Goal: Browse casually: Explore the website without a specific task or goal

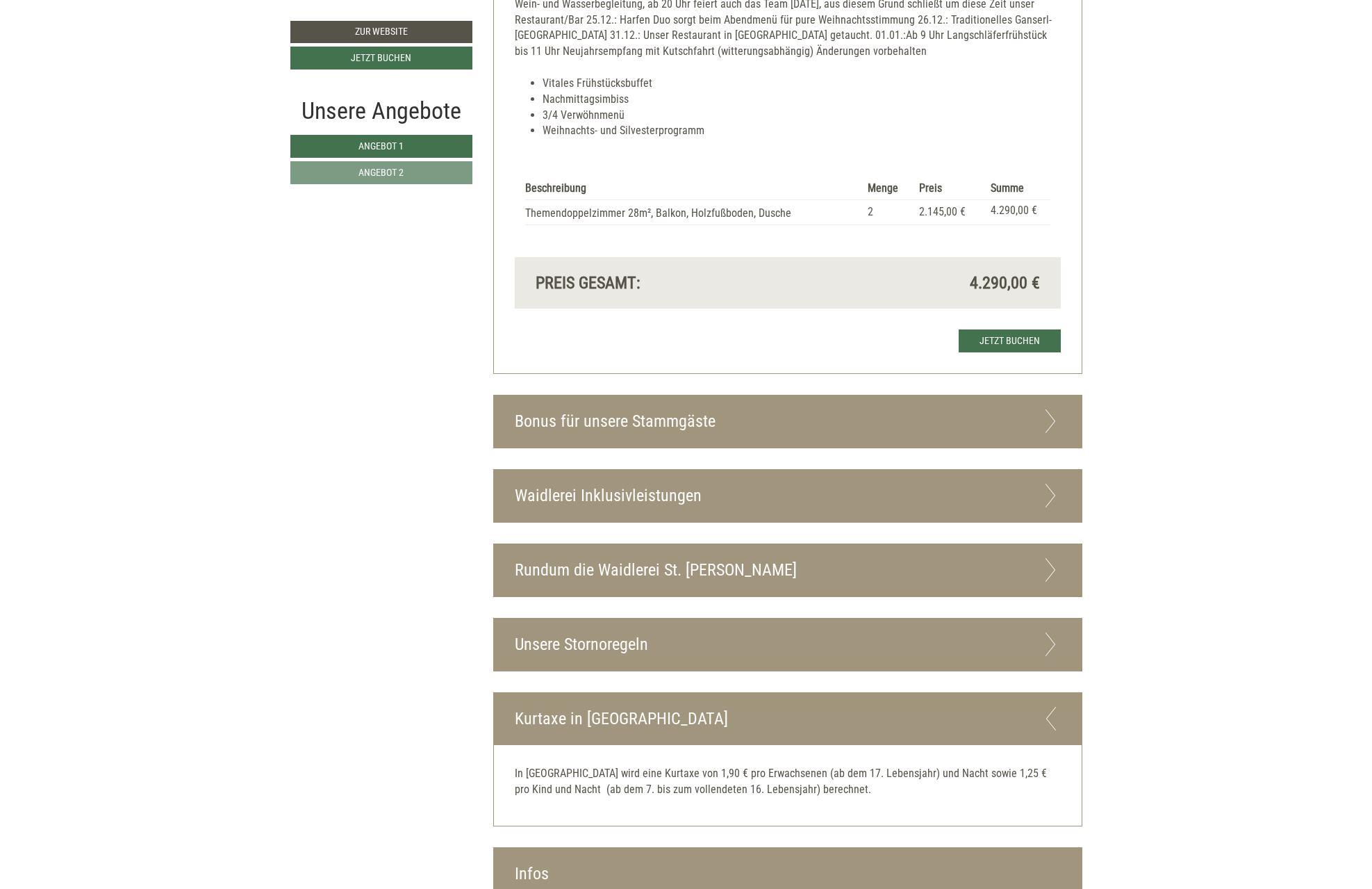
scroll to position [2641, 0]
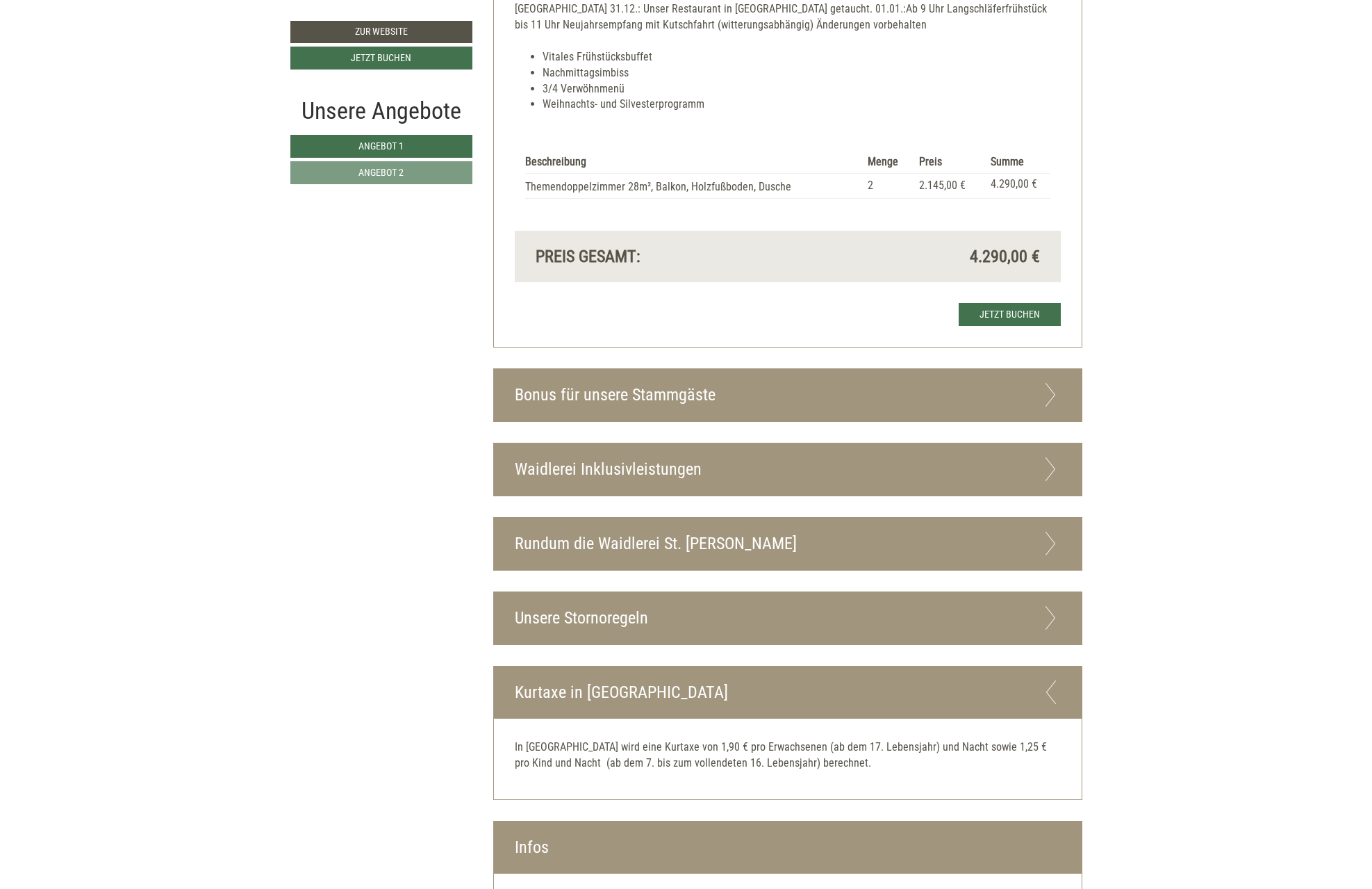
click at [1052, 393] on icon at bounding box center [1050, 394] width 20 height 24
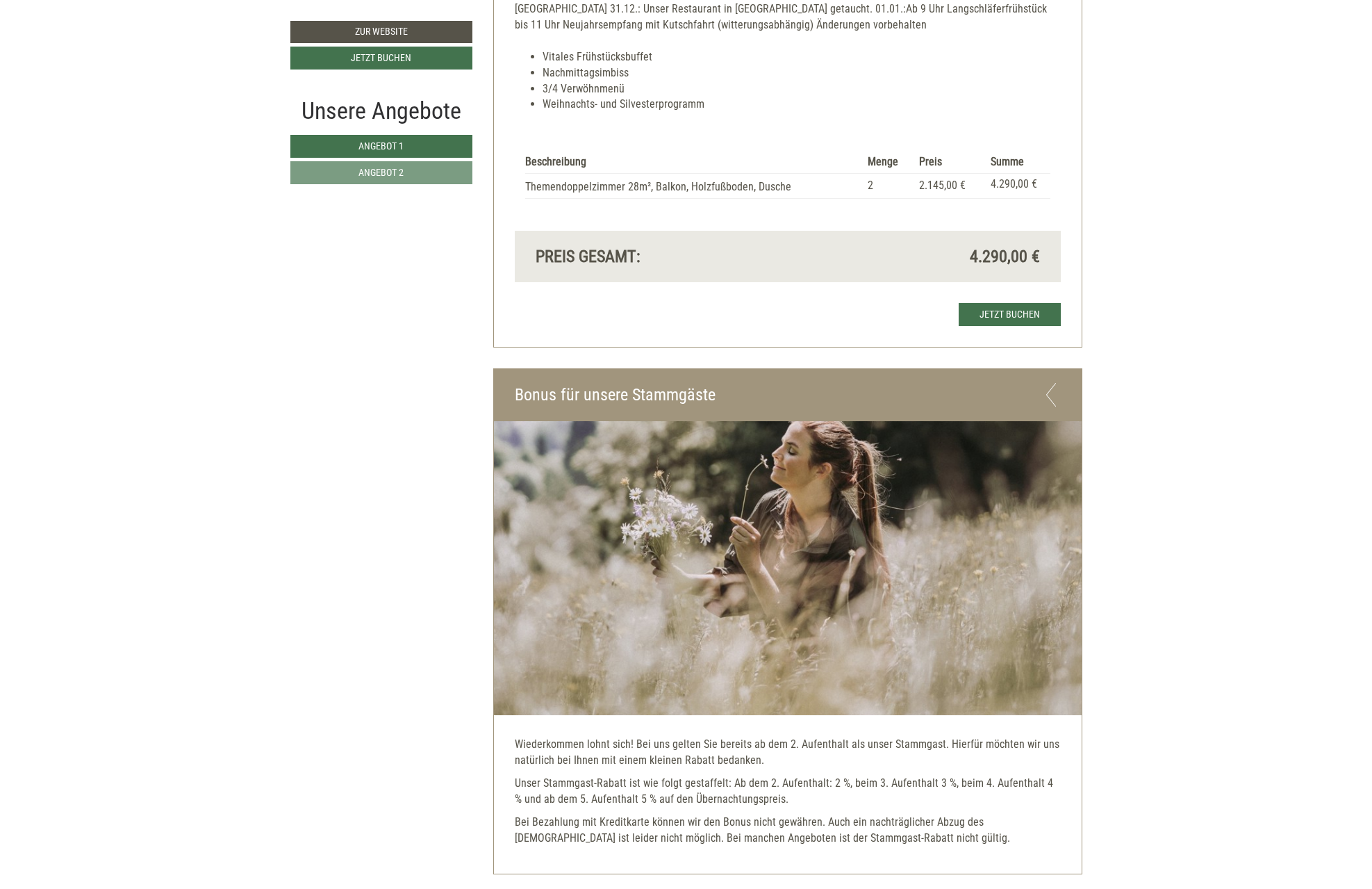
click at [1048, 391] on icon at bounding box center [1050, 394] width 20 height 24
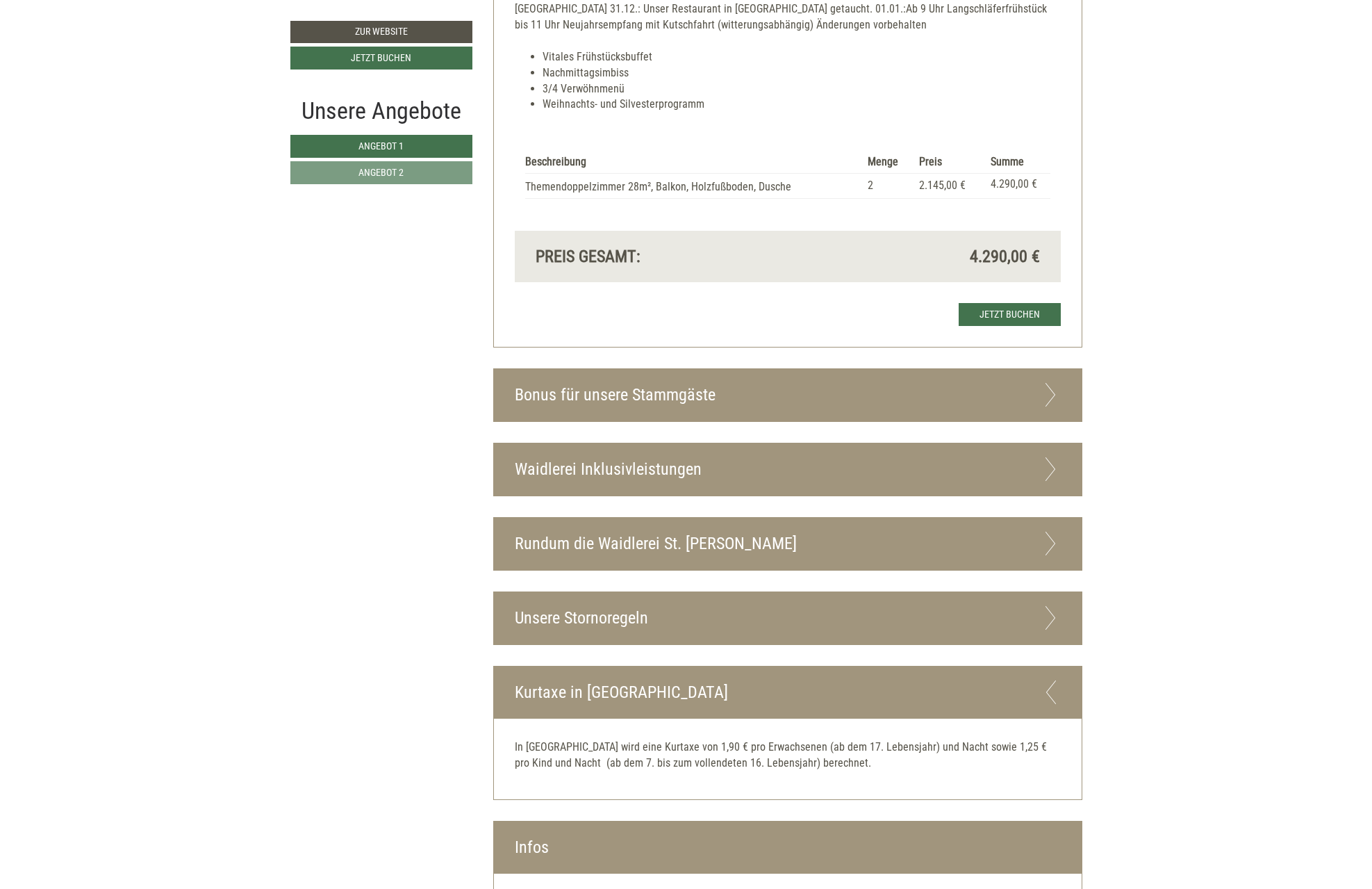
click at [1050, 463] on icon at bounding box center [1050, 468] width 20 height 24
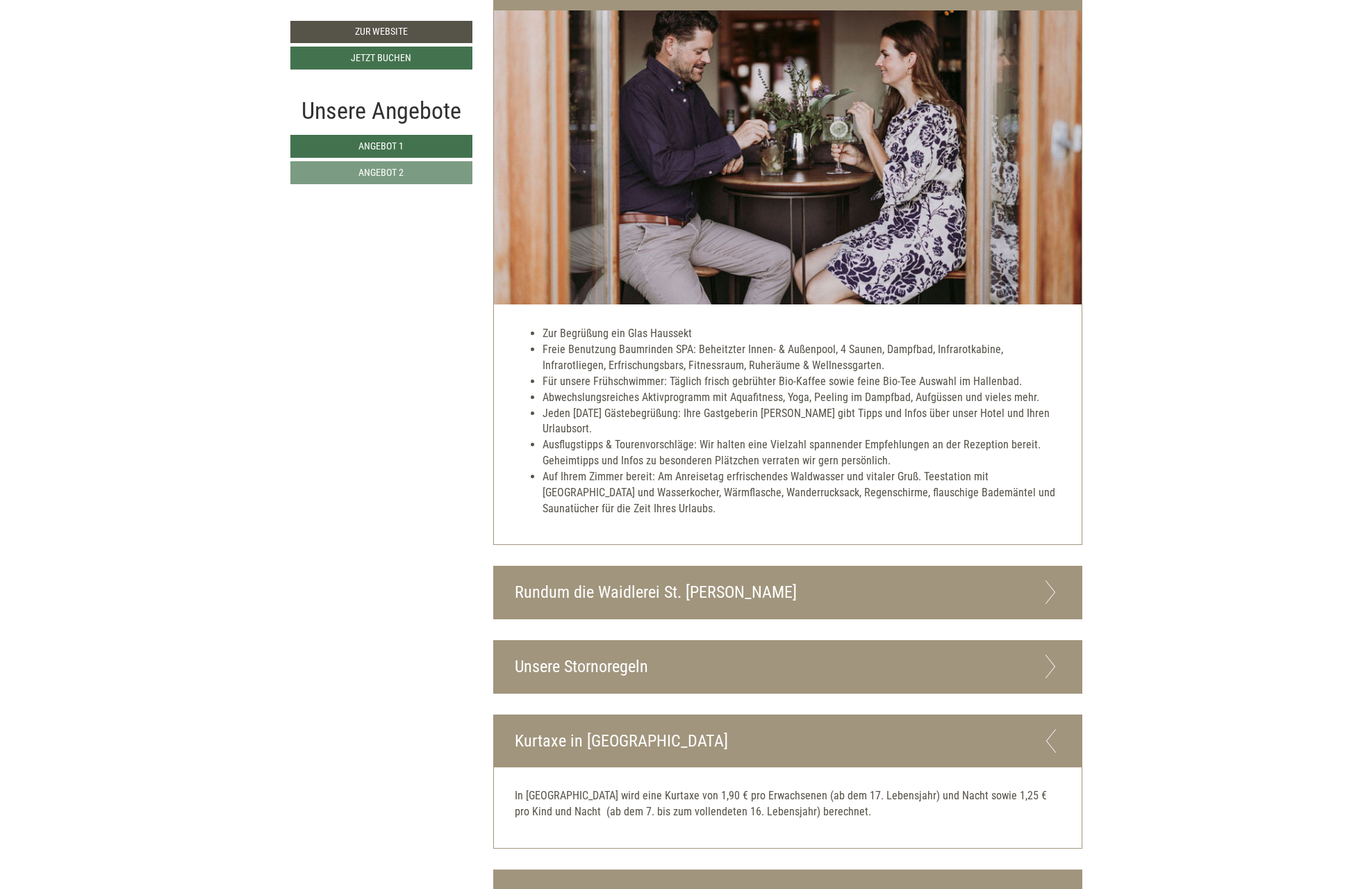
scroll to position [3127, 0]
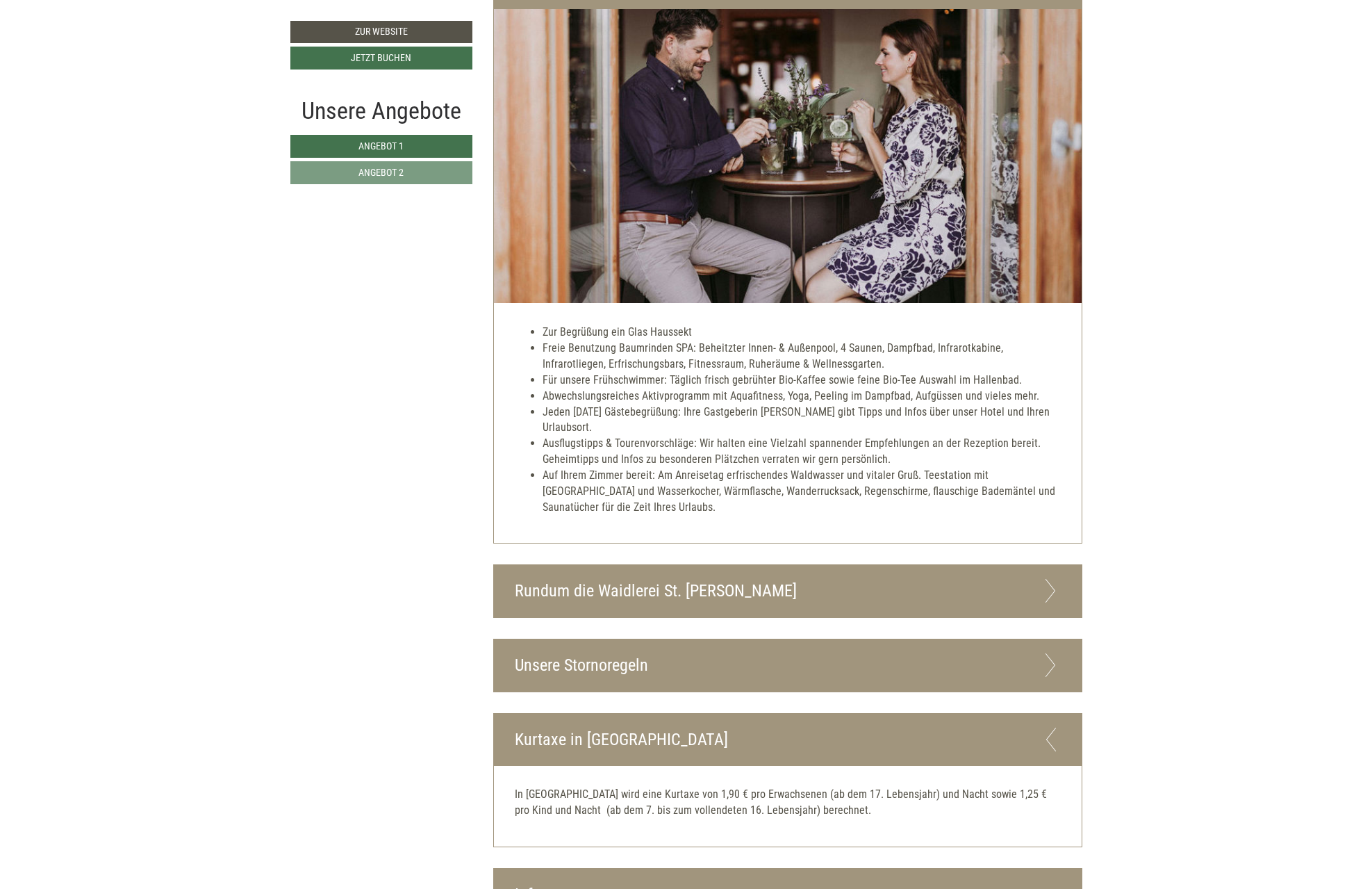
click at [1052, 589] on icon at bounding box center [1050, 591] width 20 height 24
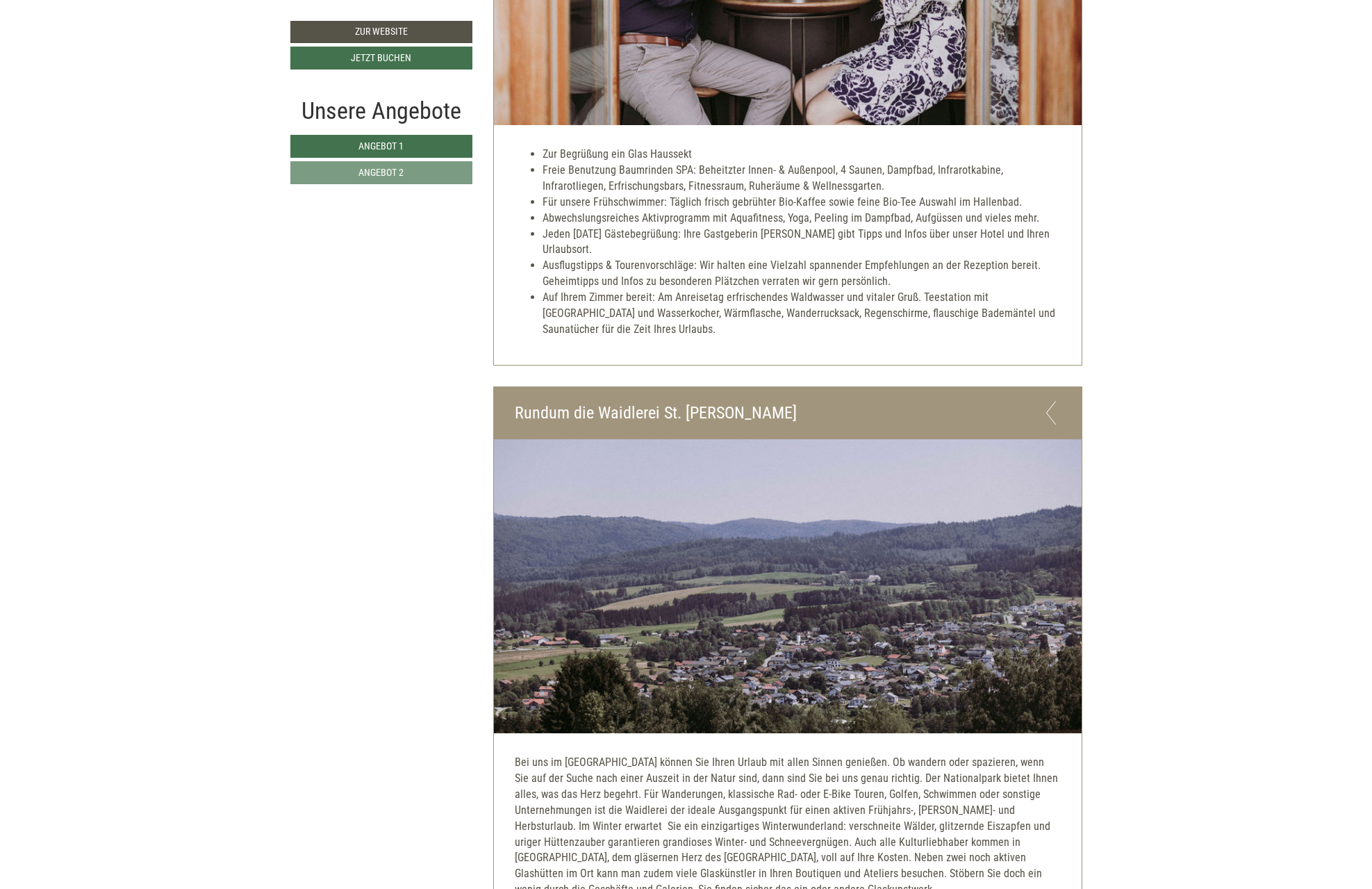
scroll to position [3286, 0]
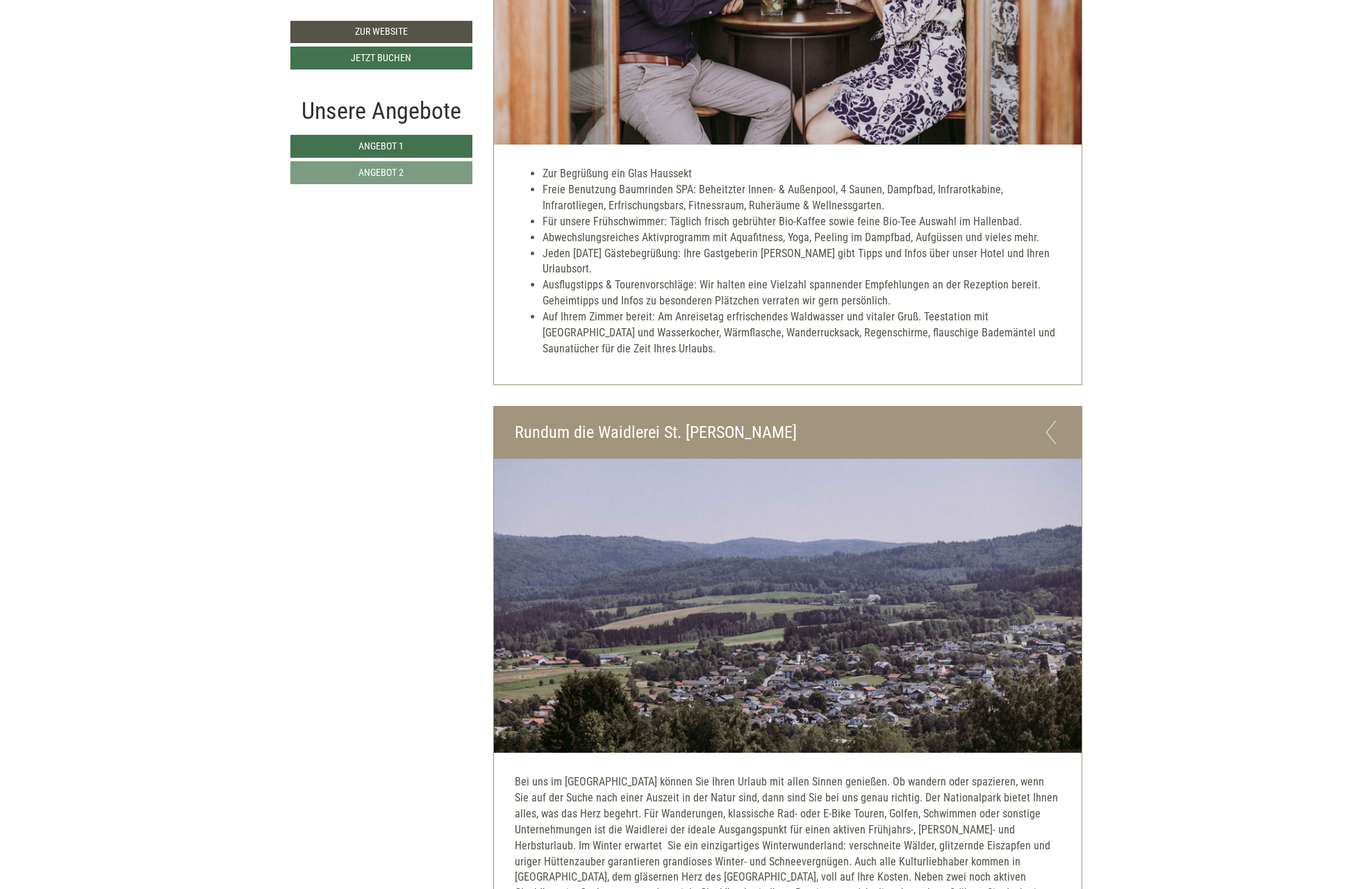
click at [1048, 431] on icon at bounding box center [1050, 432] width 20 height 24
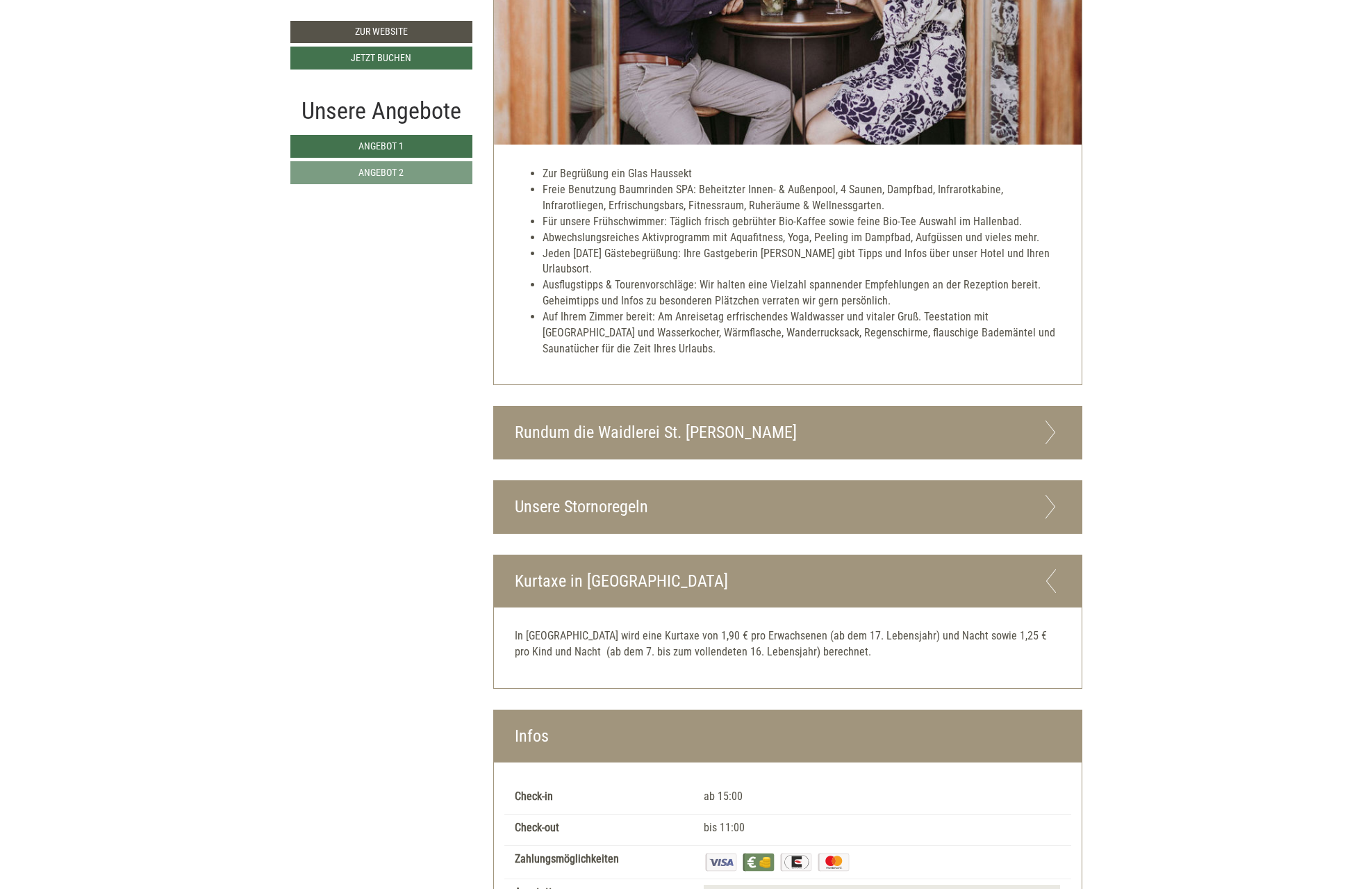
click at [1052, 500] on icon at bounding box center [1050, 506] width 20 height 24
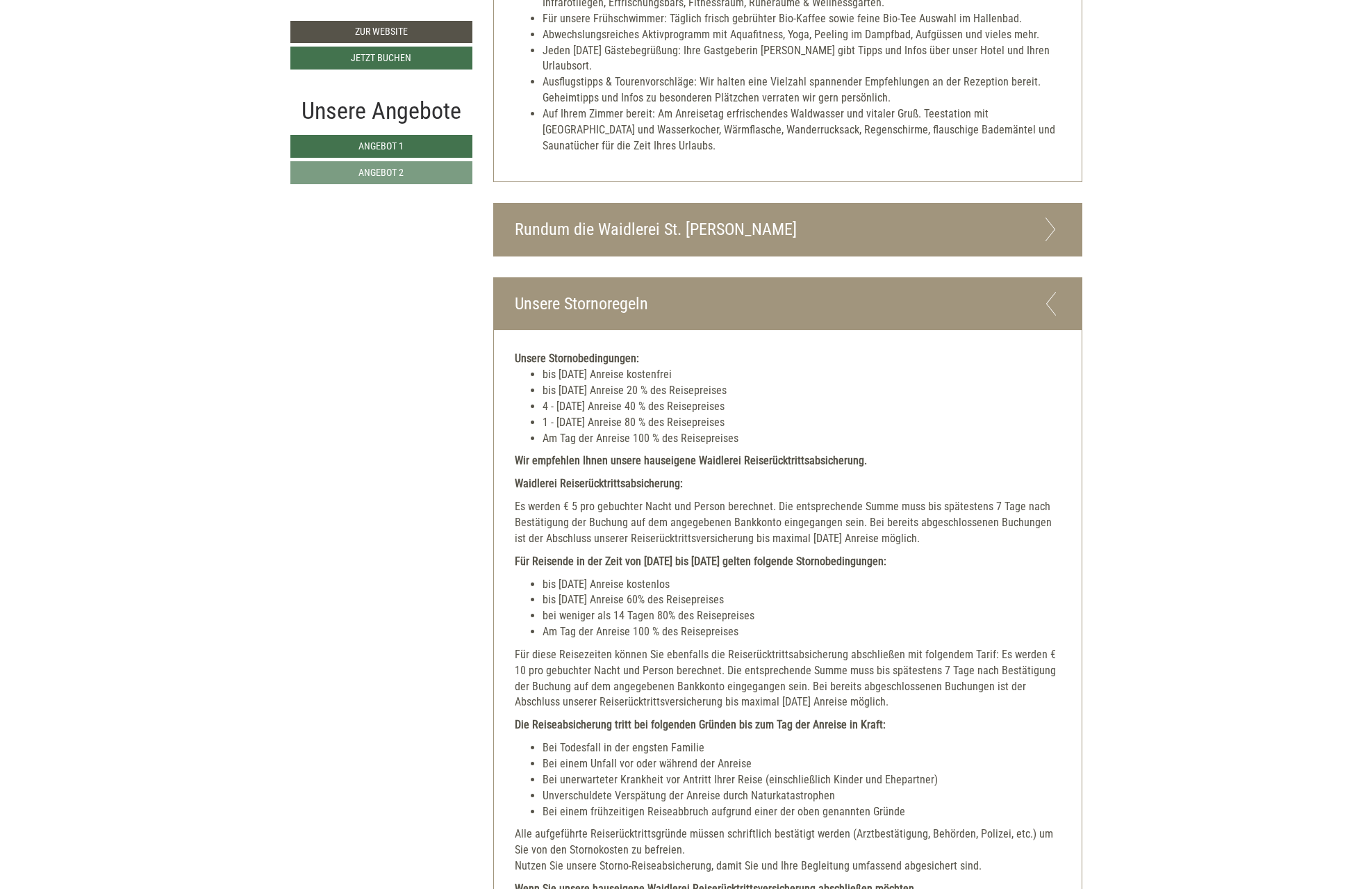
scroll to position [3494, 0]
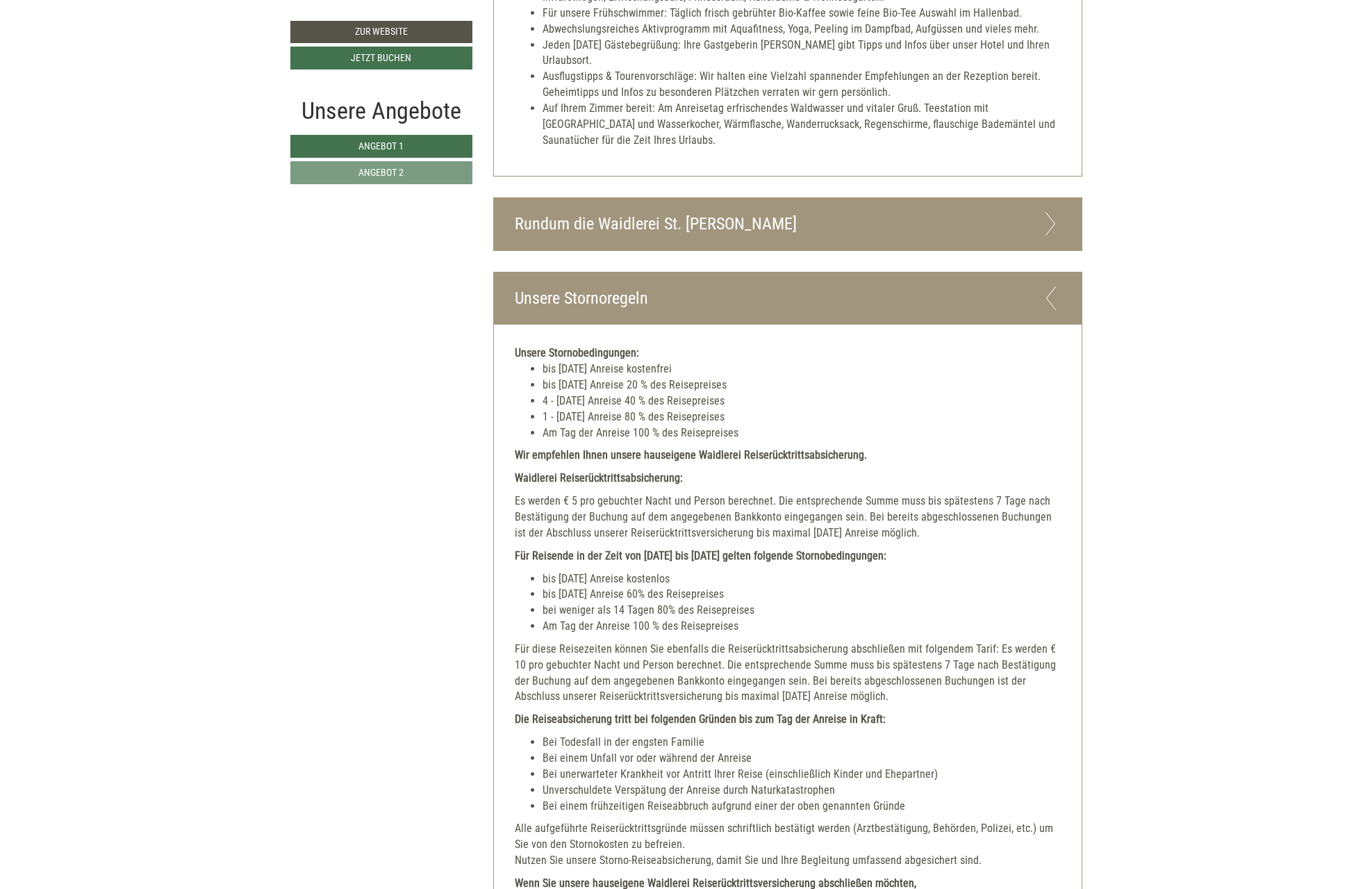
click at [1047, 296] on icon at bounding box center [1050, 297] width 20 height 24
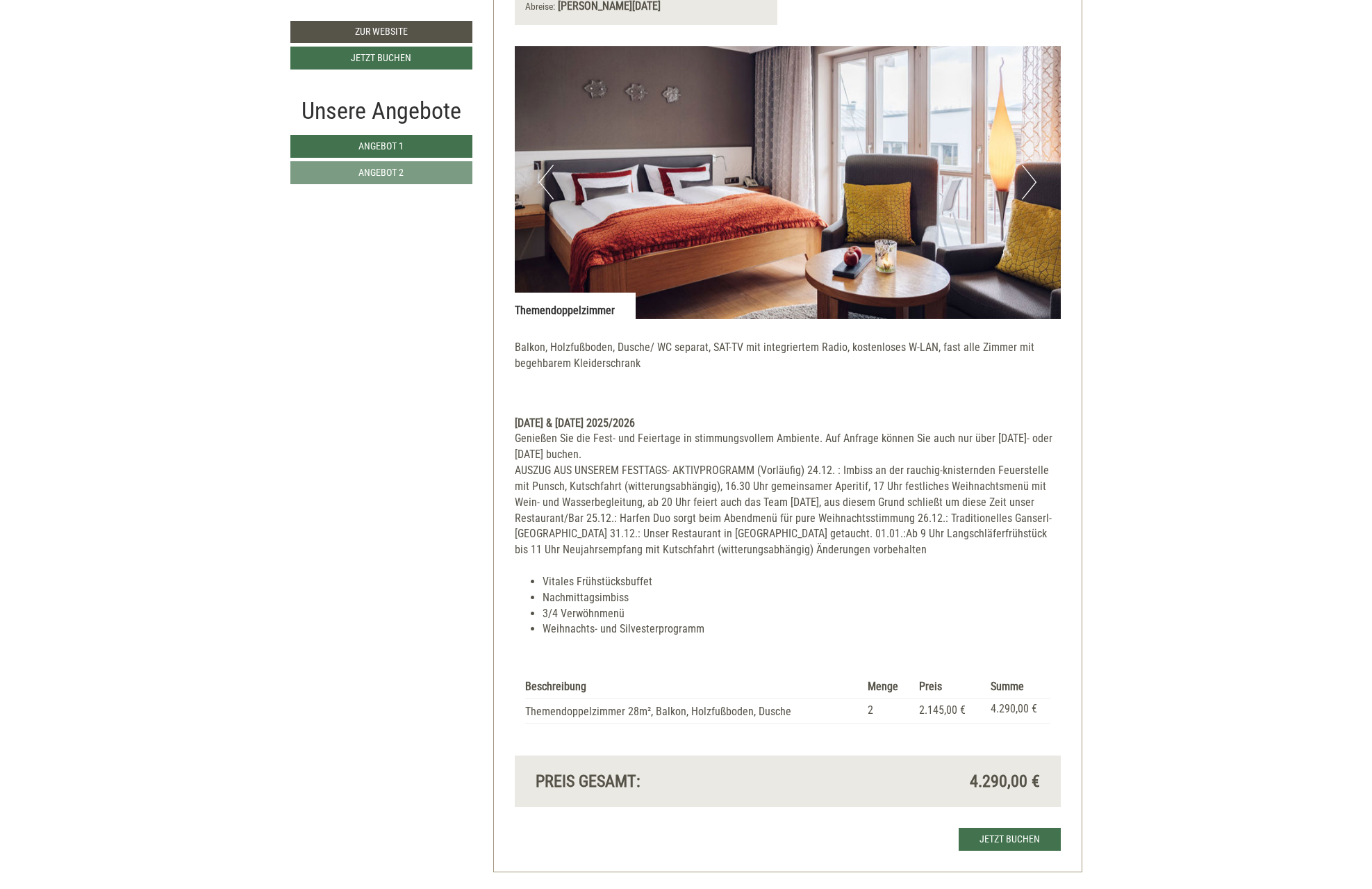
scroll to position [2104, 0]
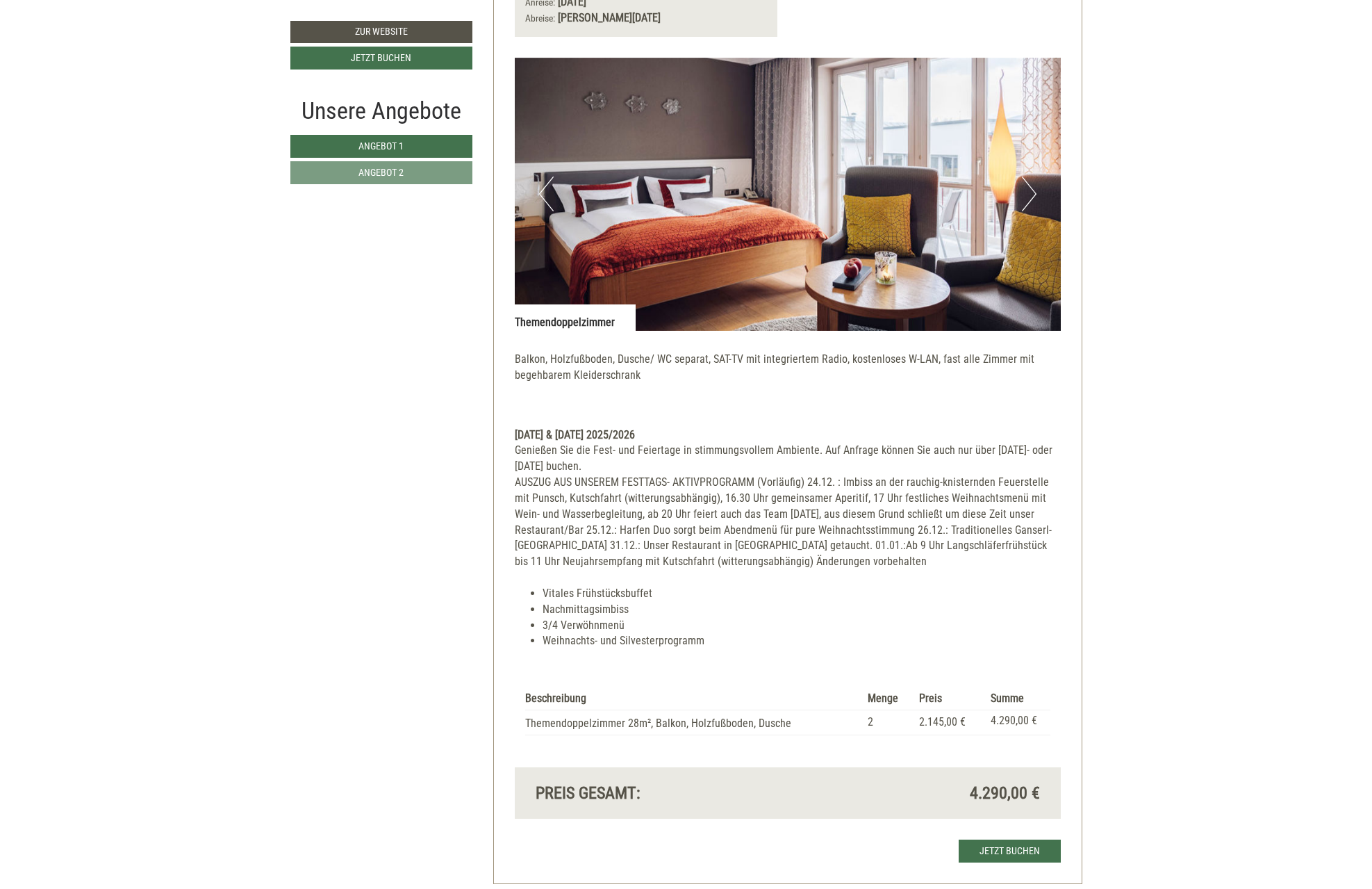
click at [1032, 189] on button "Next" at bounding box center [1029, 194] width 15 height 35
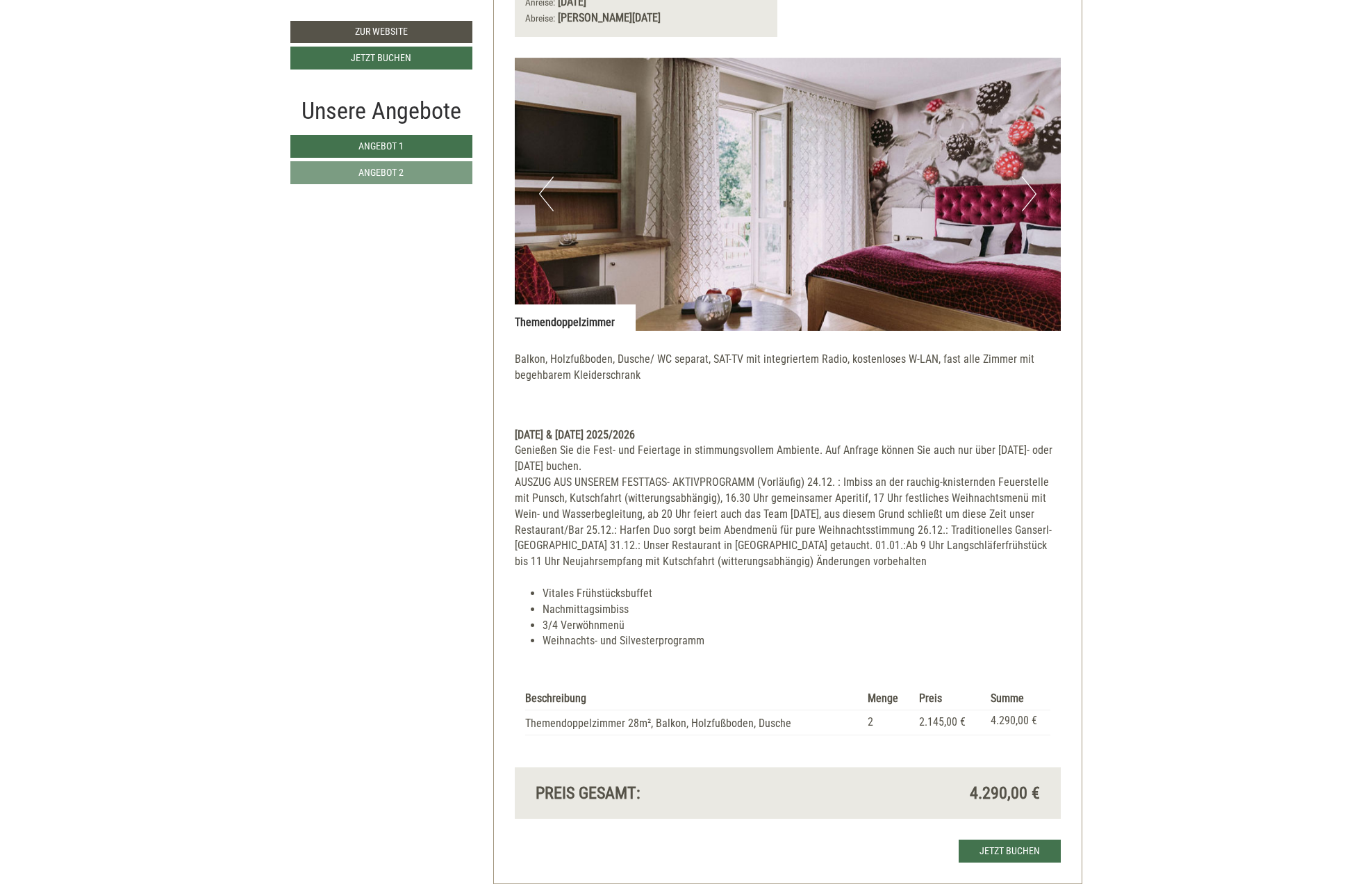
click at [1035, 189] on button "Next" at bounding box center [1029, 194] width 15 height 35
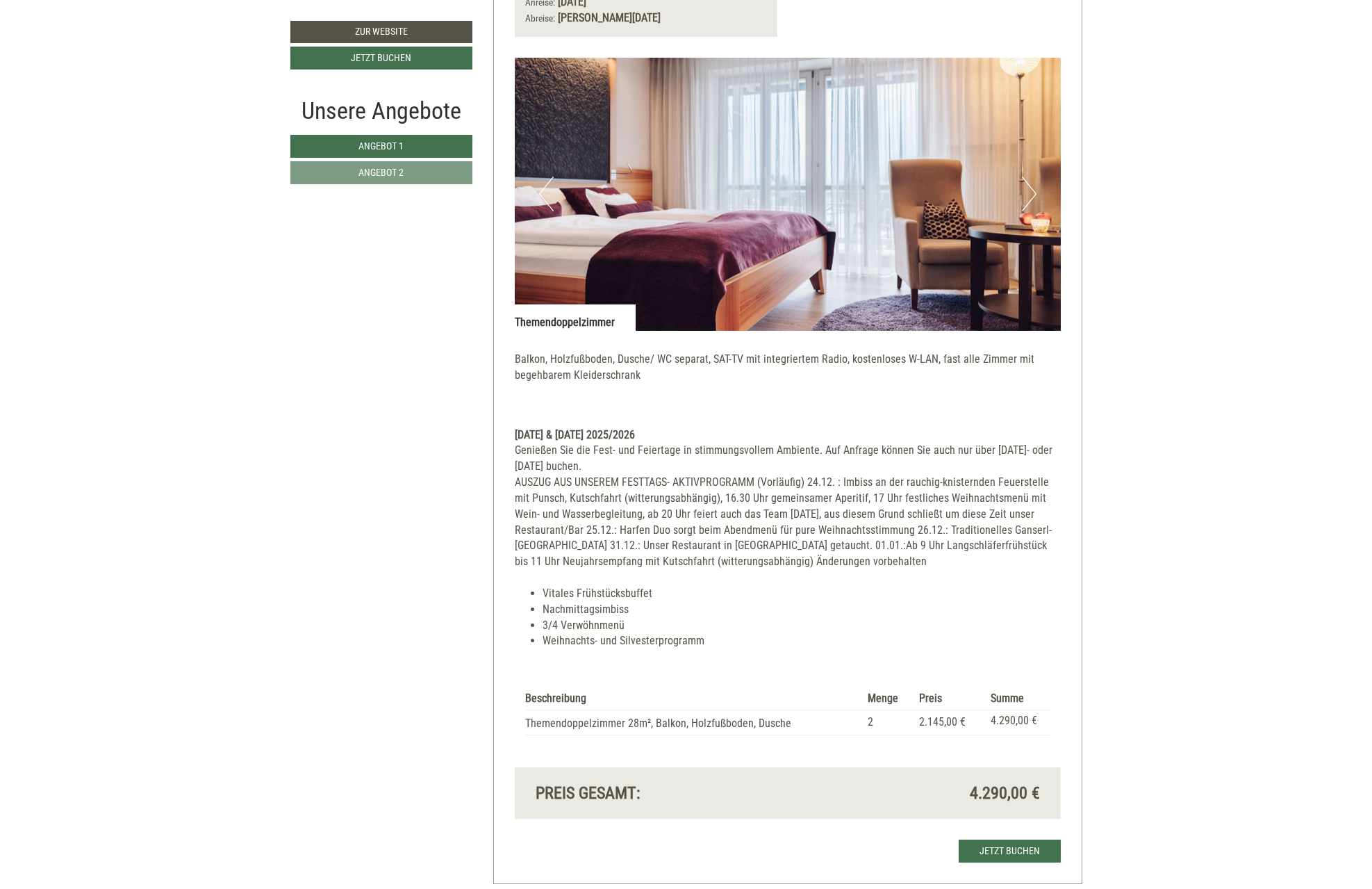
click at [1035, 189] on button "Next" at bounding box center [1029, 194] width 15 height 35
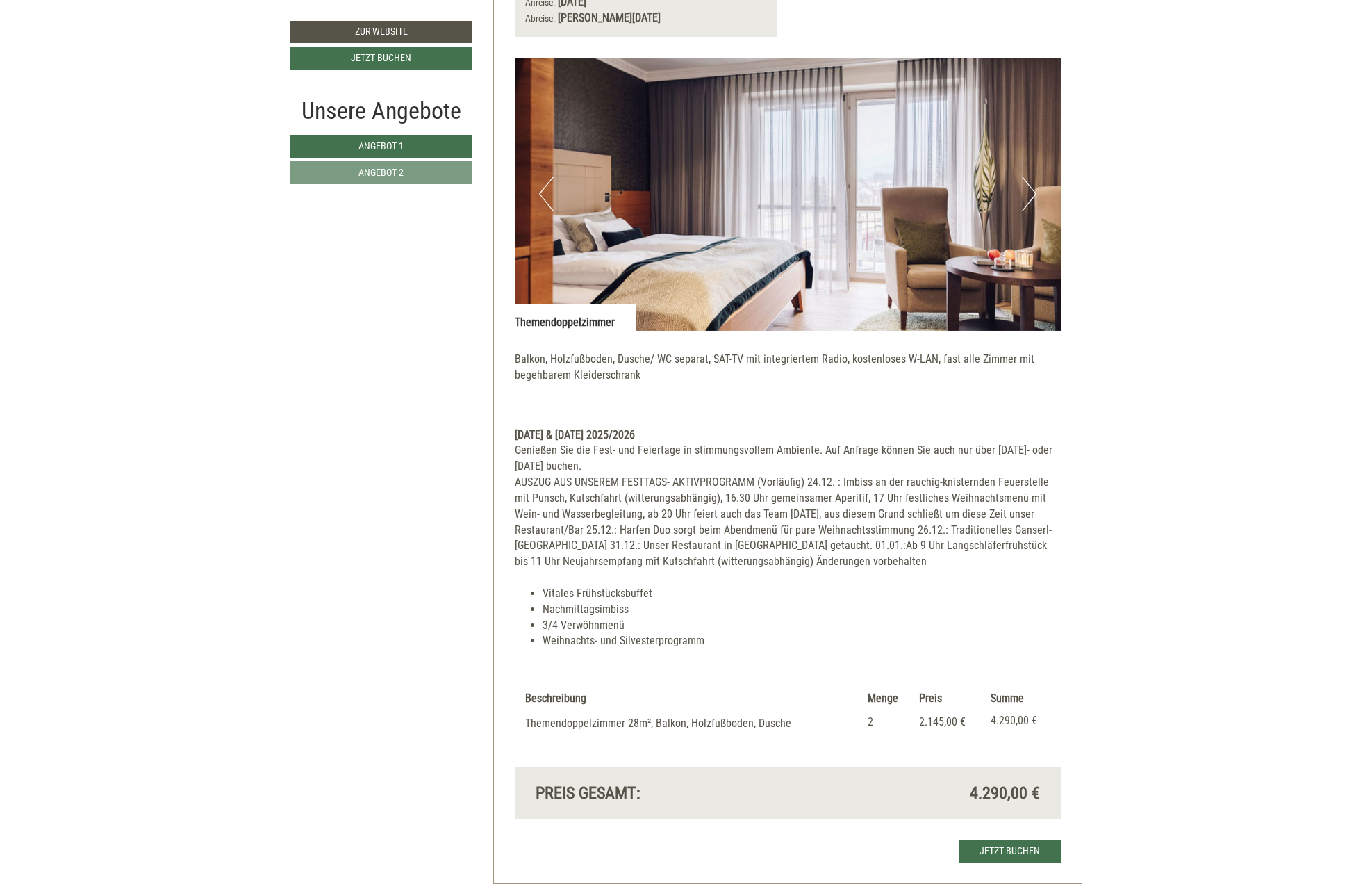
click at [1035, 189] on button "Next" at bounding box center [1029, 194] width 15 height 35
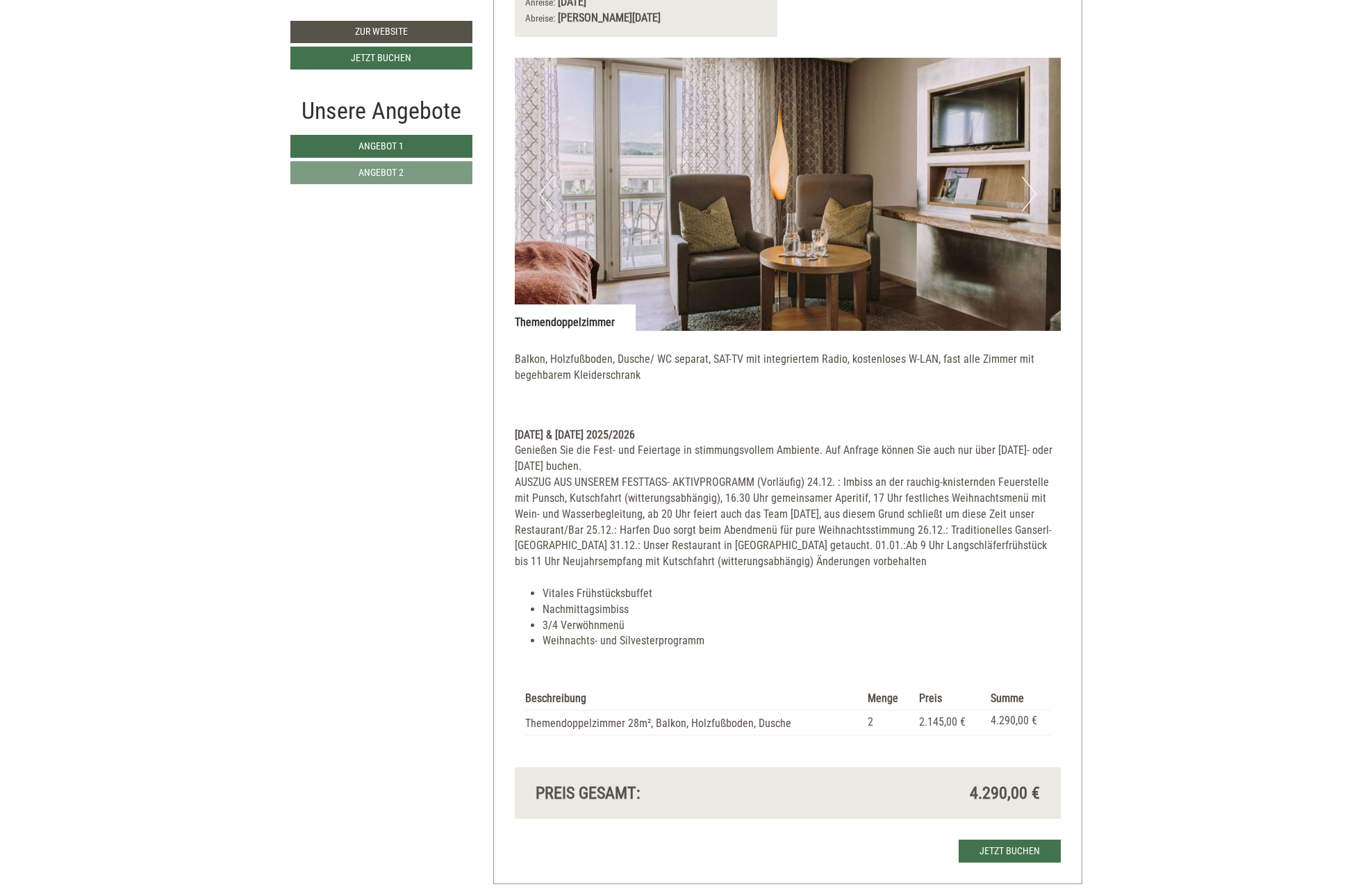
click at [1031, 192] on button "Next" at bounding box center [1029, 194] width 15 height 35
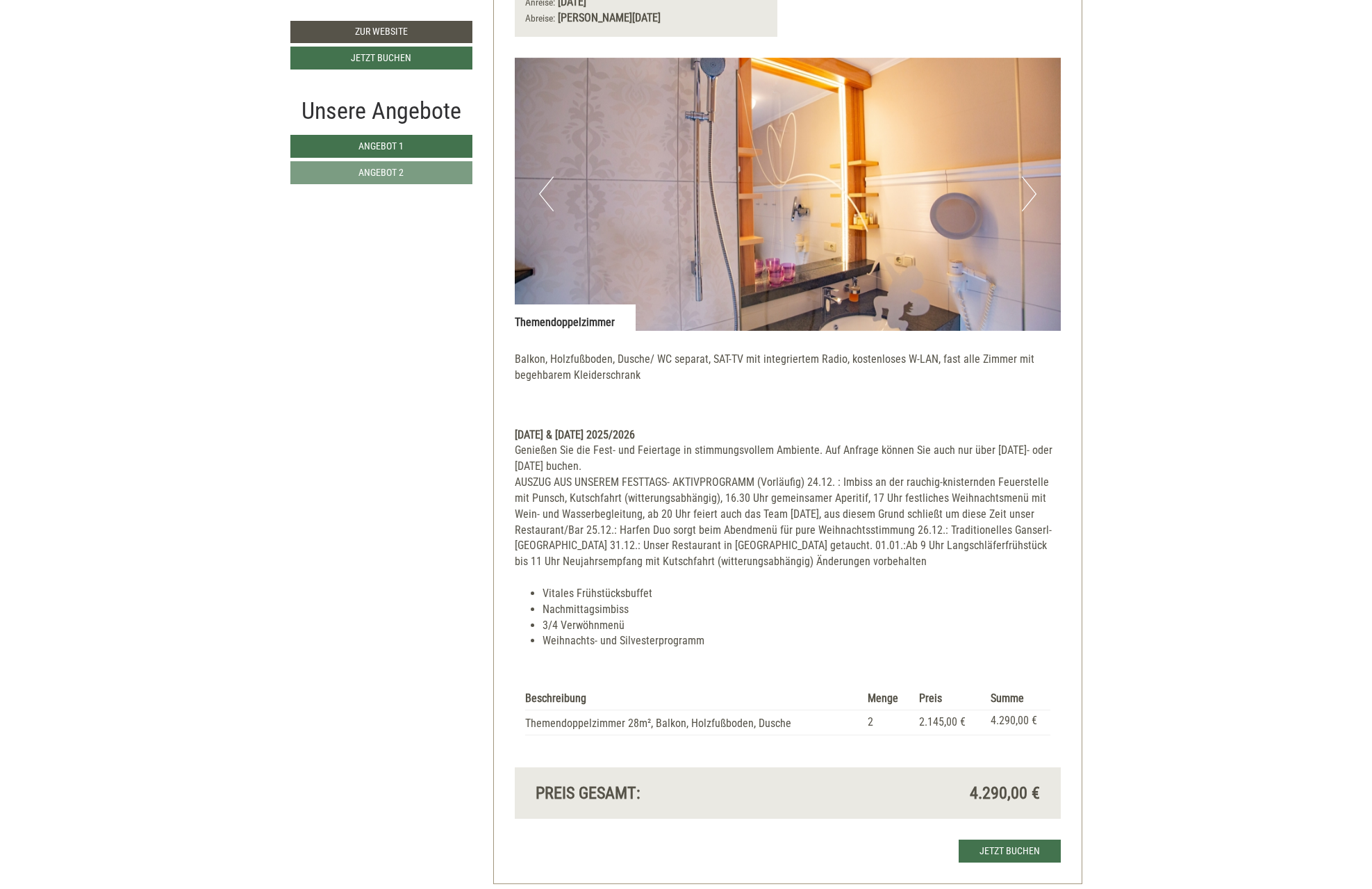
click at [1033, 193] on button "Next" at bounding box center [1029, 194] width 15 height 35
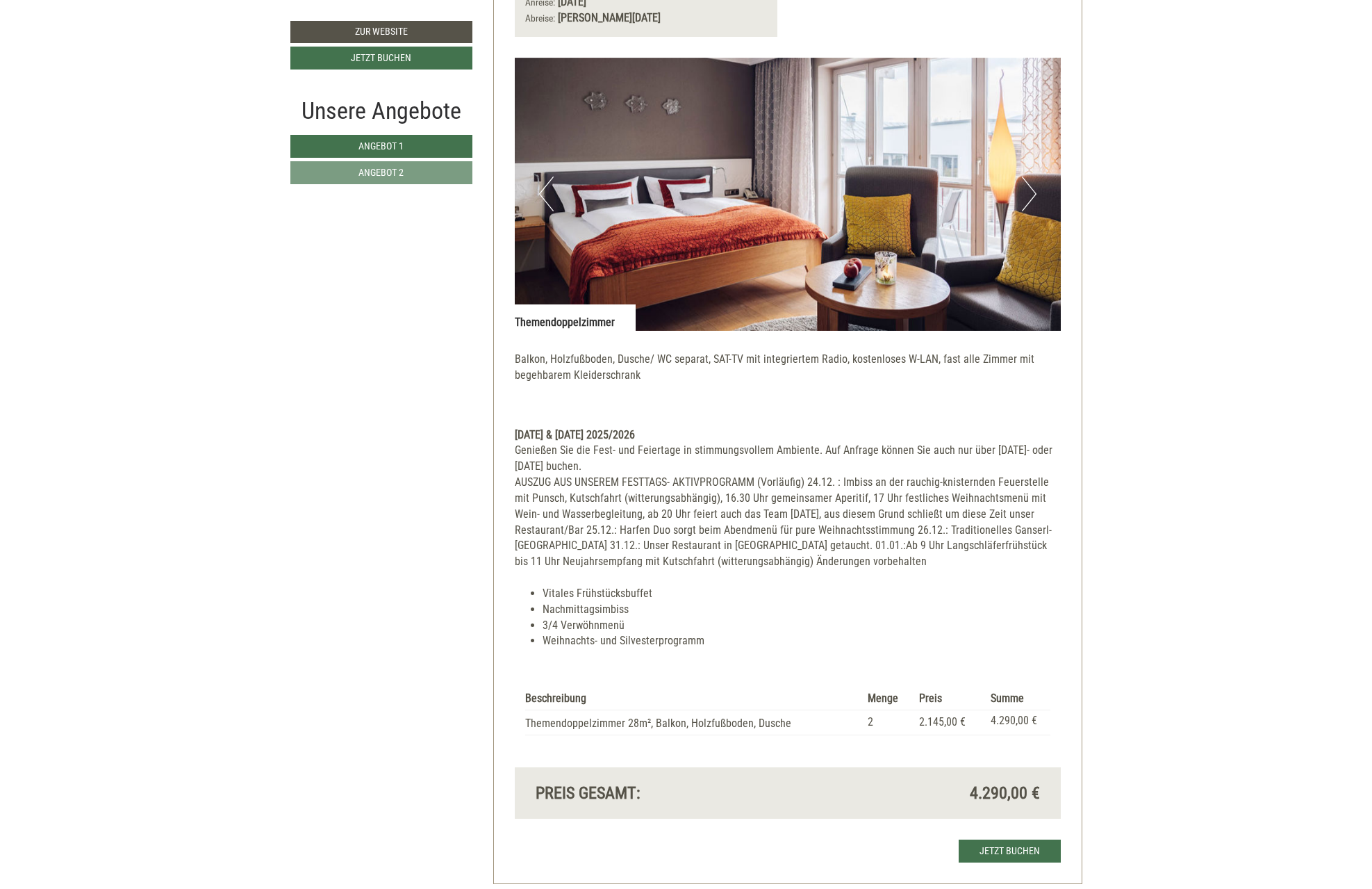
click at [1033, 193] on button "Next" at bounding box center [1029, 194] width 15 height 35
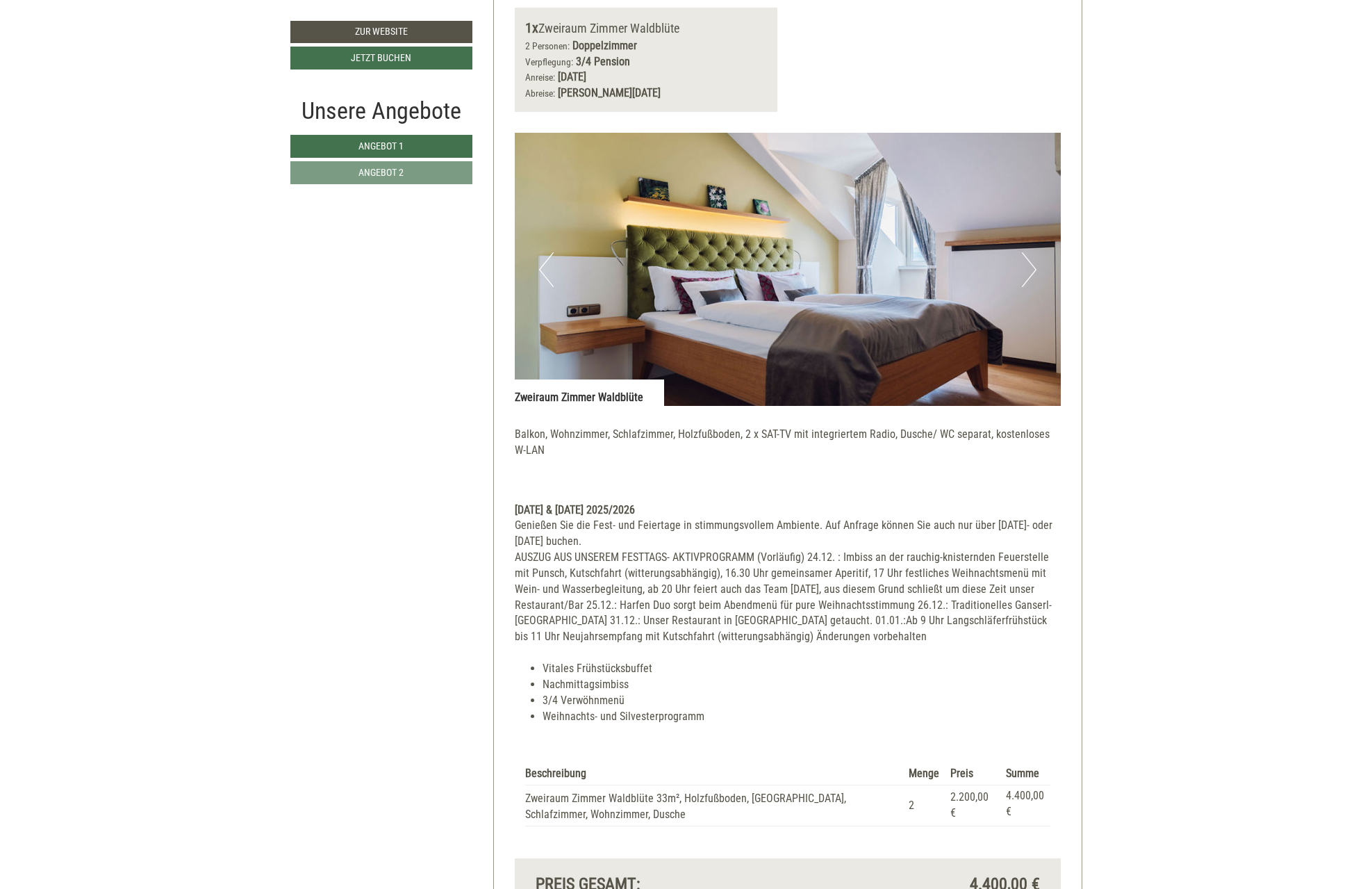
scroll to position [923, 0]
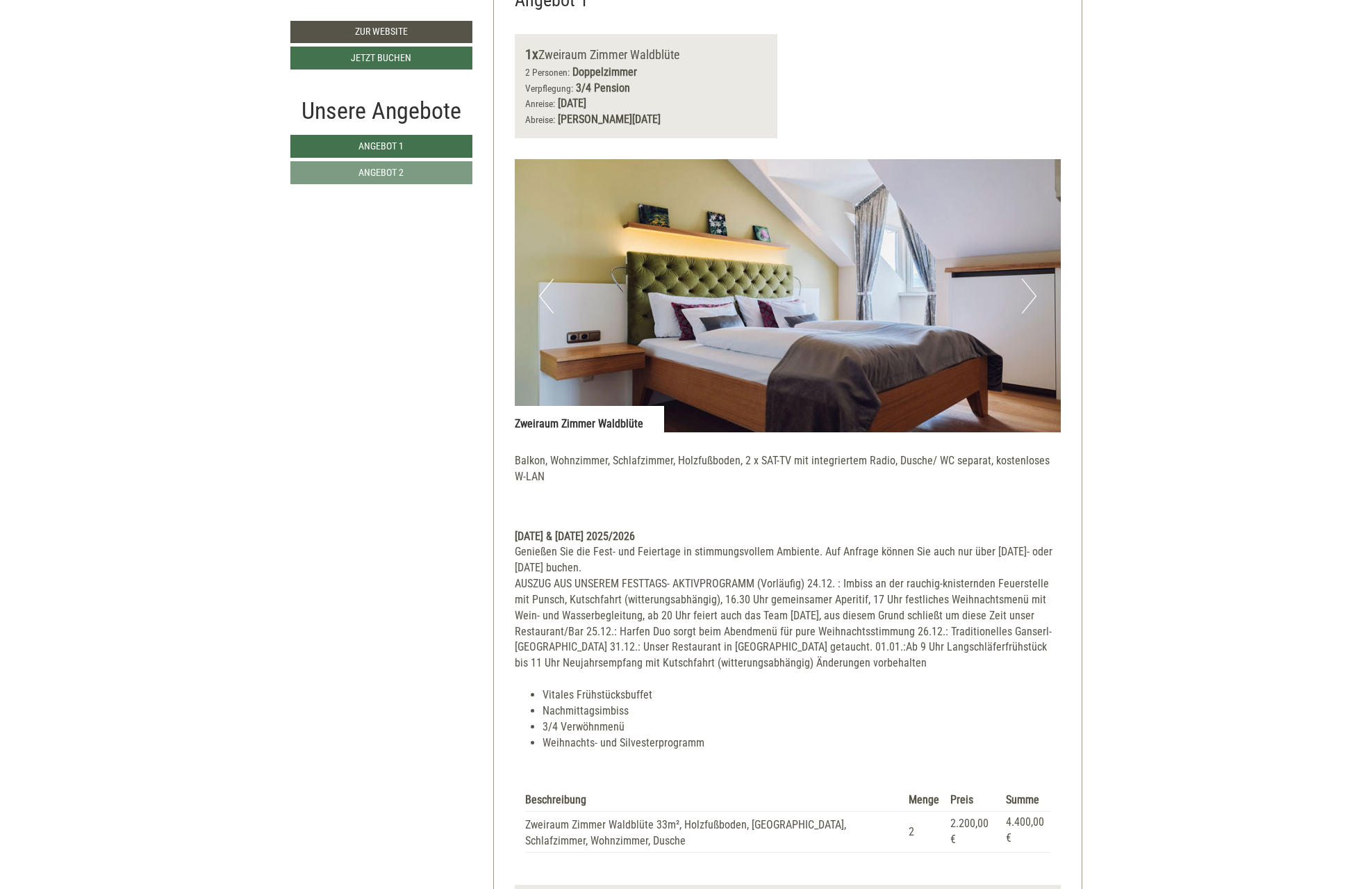
click at [1033, 295] on button "Next" at bounding box center [1029, 296] width 15 height 35
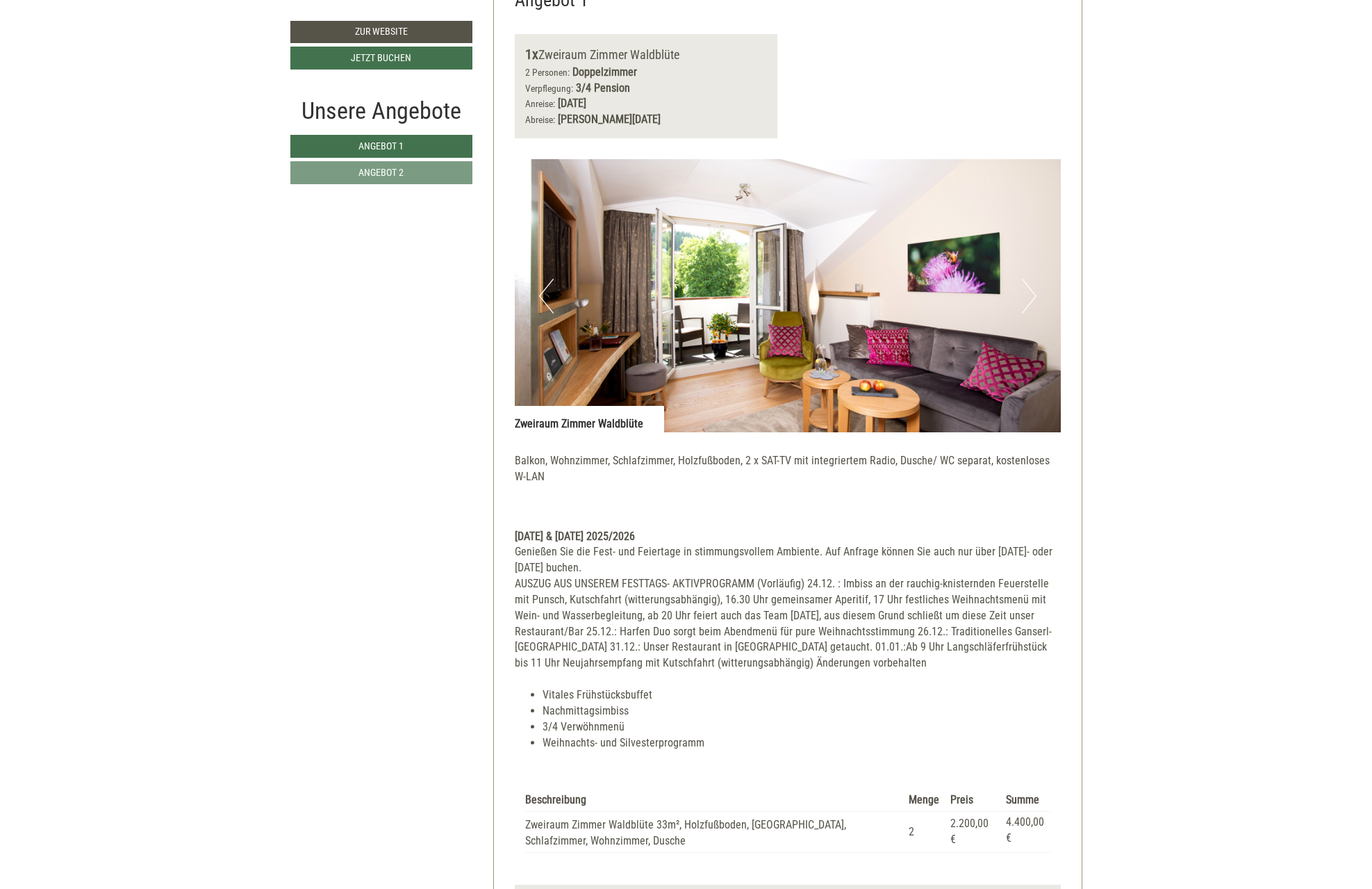
click at [1029, 295] on button "Next" at bounding box center [1029, 296] width 15 height 35
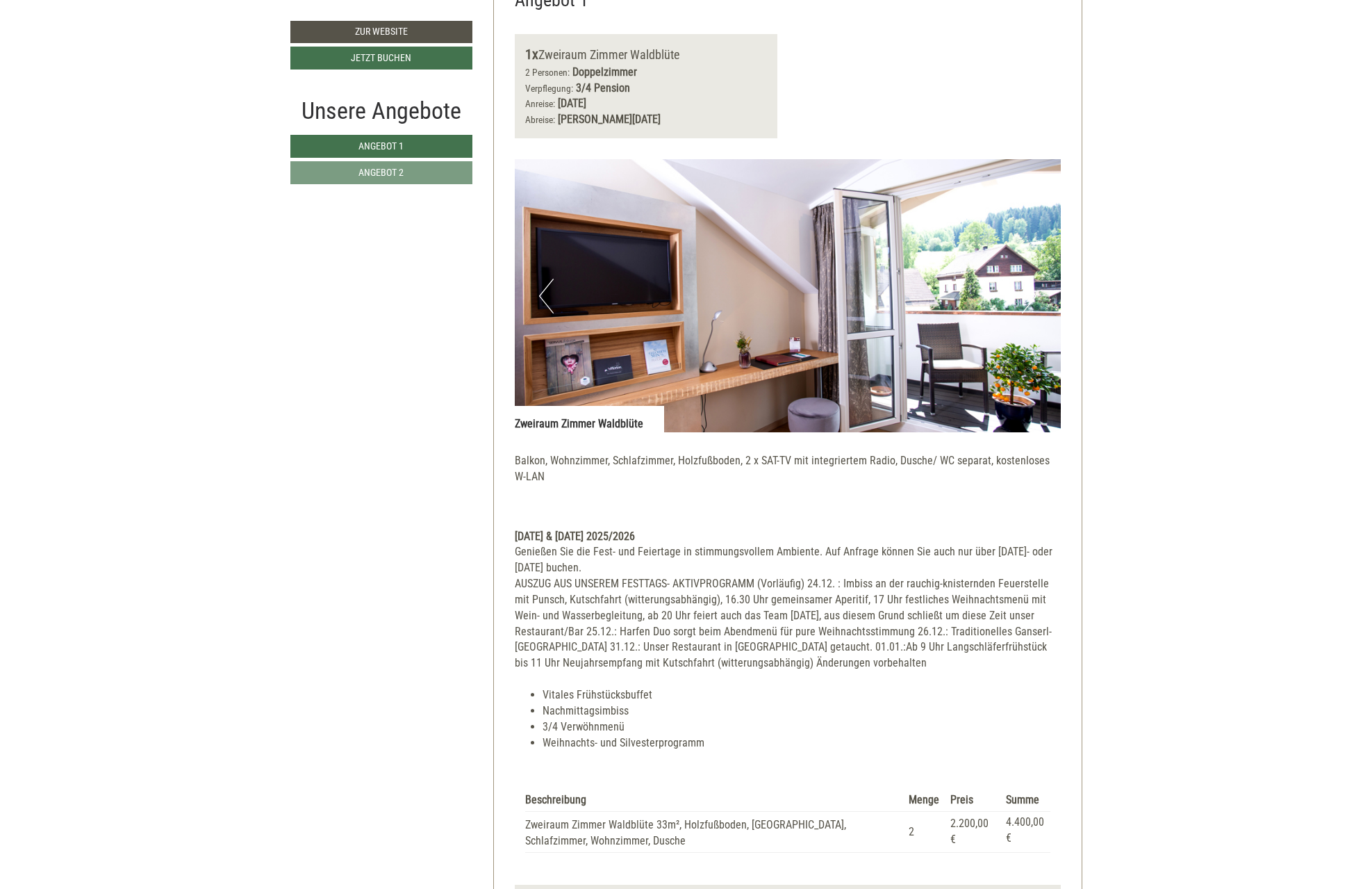
click at [1029, 299] on button "Next" at bounding box center [1029, 296] width 15 height 35
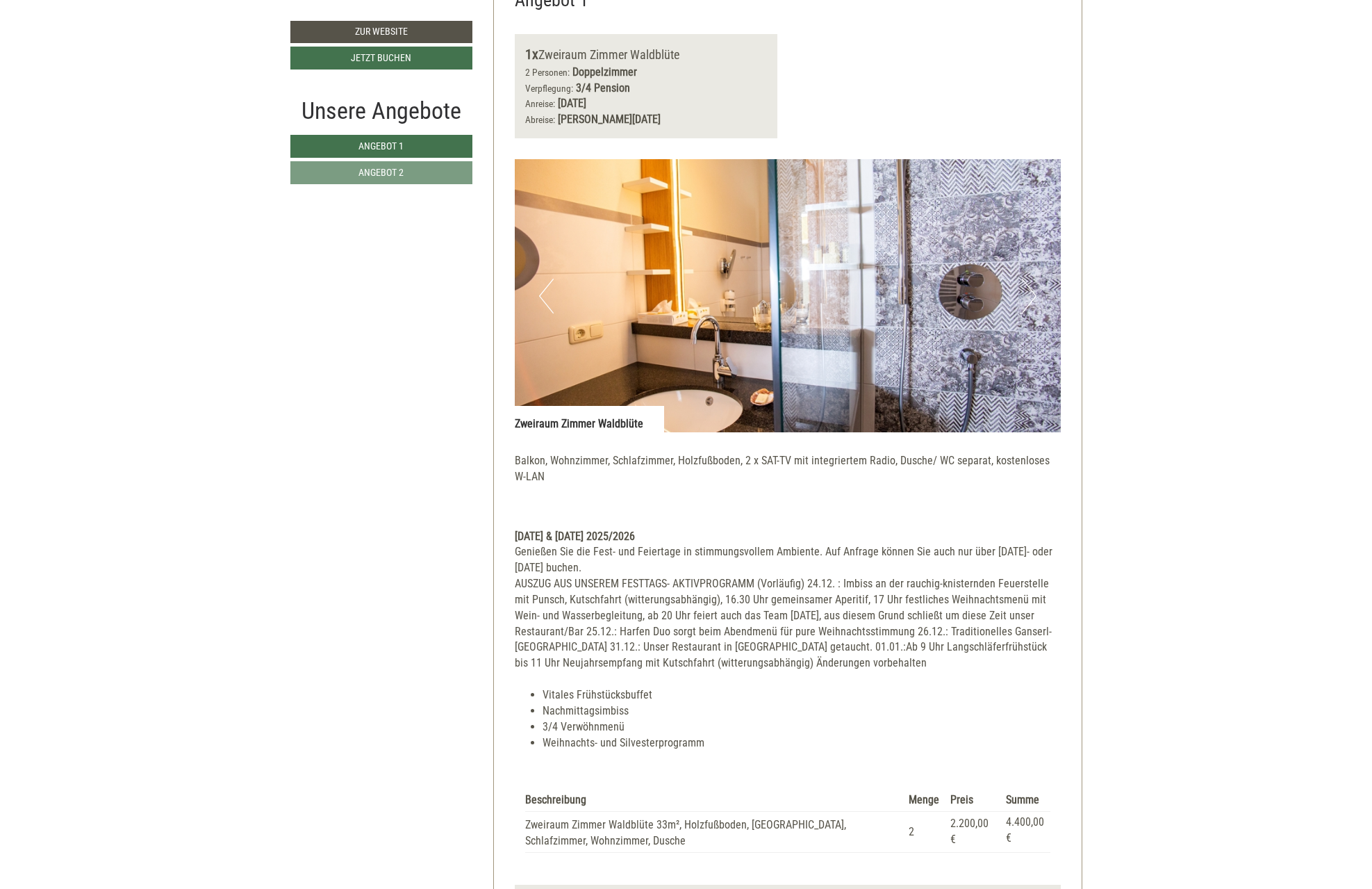
click at [1029, 299] on button "Next" at bounding box center [1029, 296] width 15 height 35
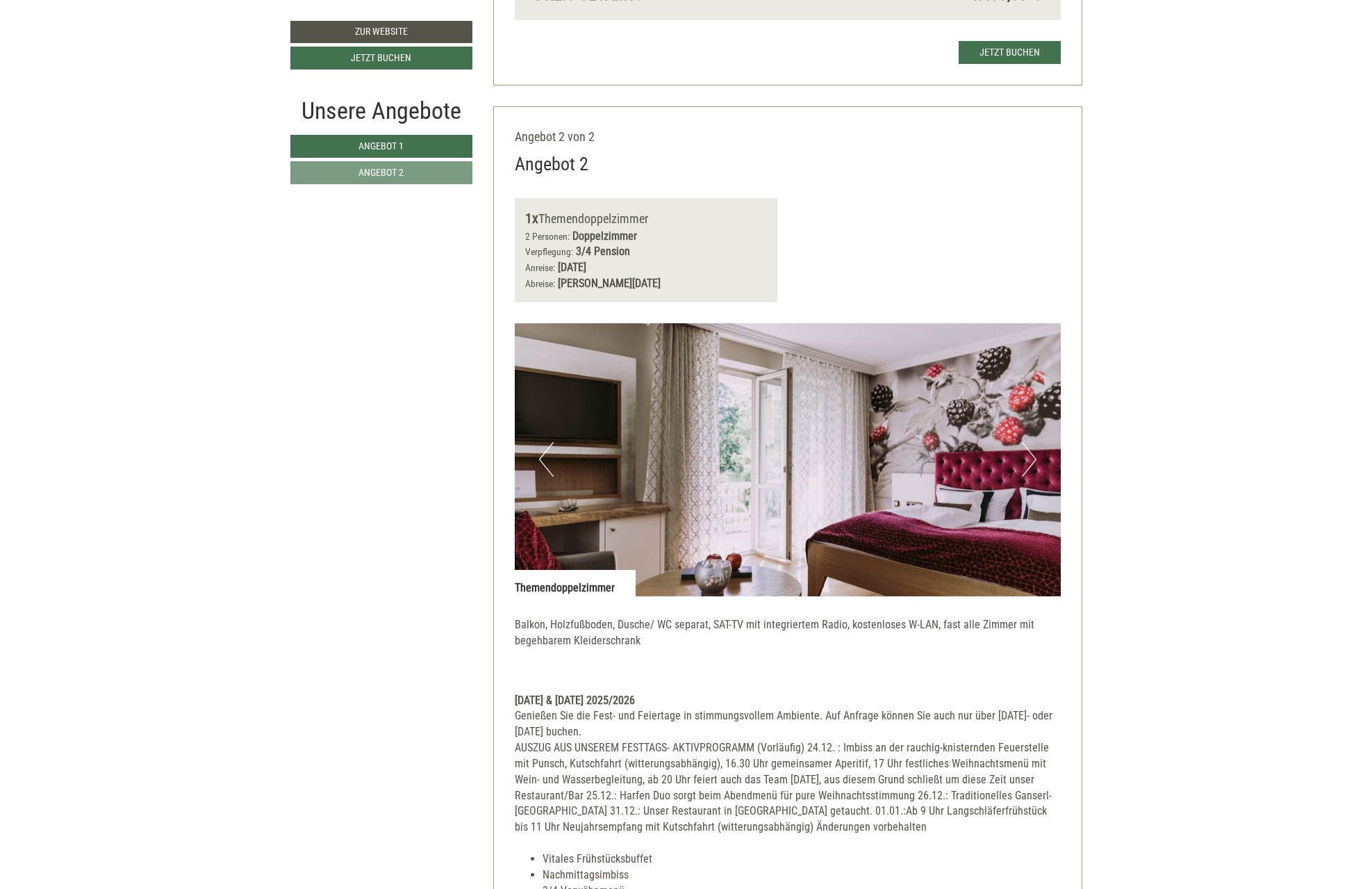
scroll to position [1896, 0]
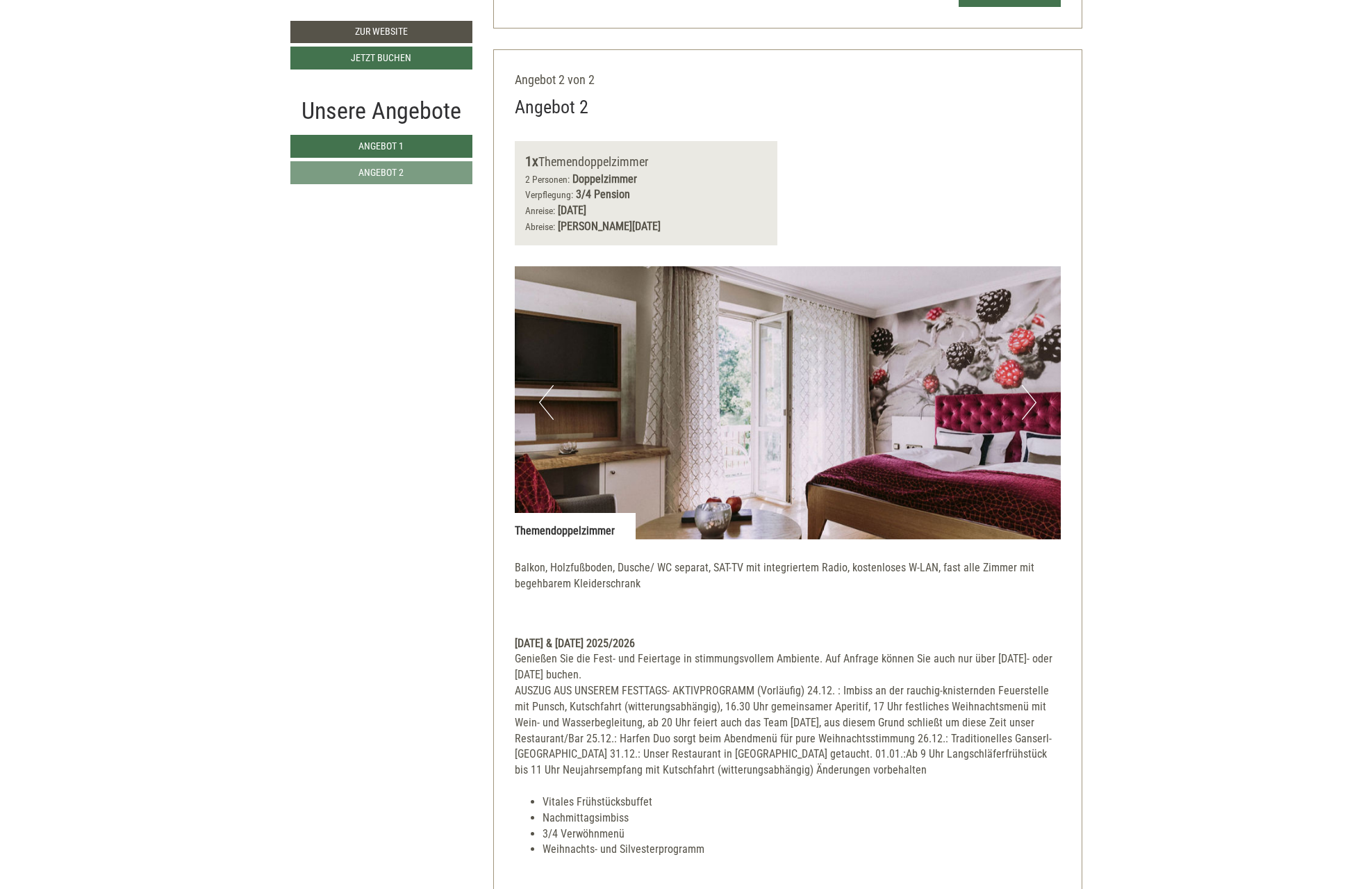
click at [1030, 399] on button "Next" at bounding box center [1029, 402] width 15 height 35
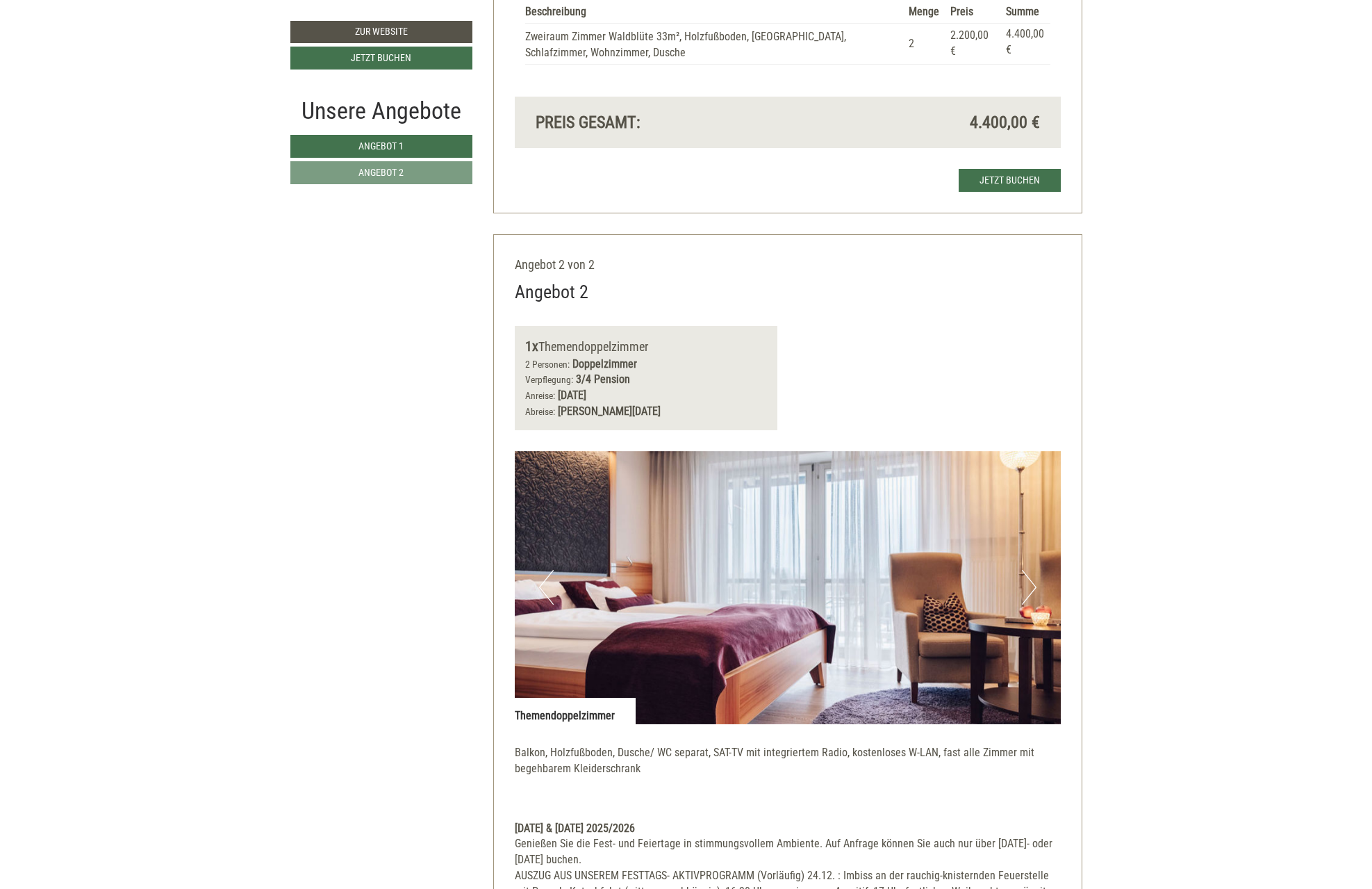
scroll to position [1687, 0]
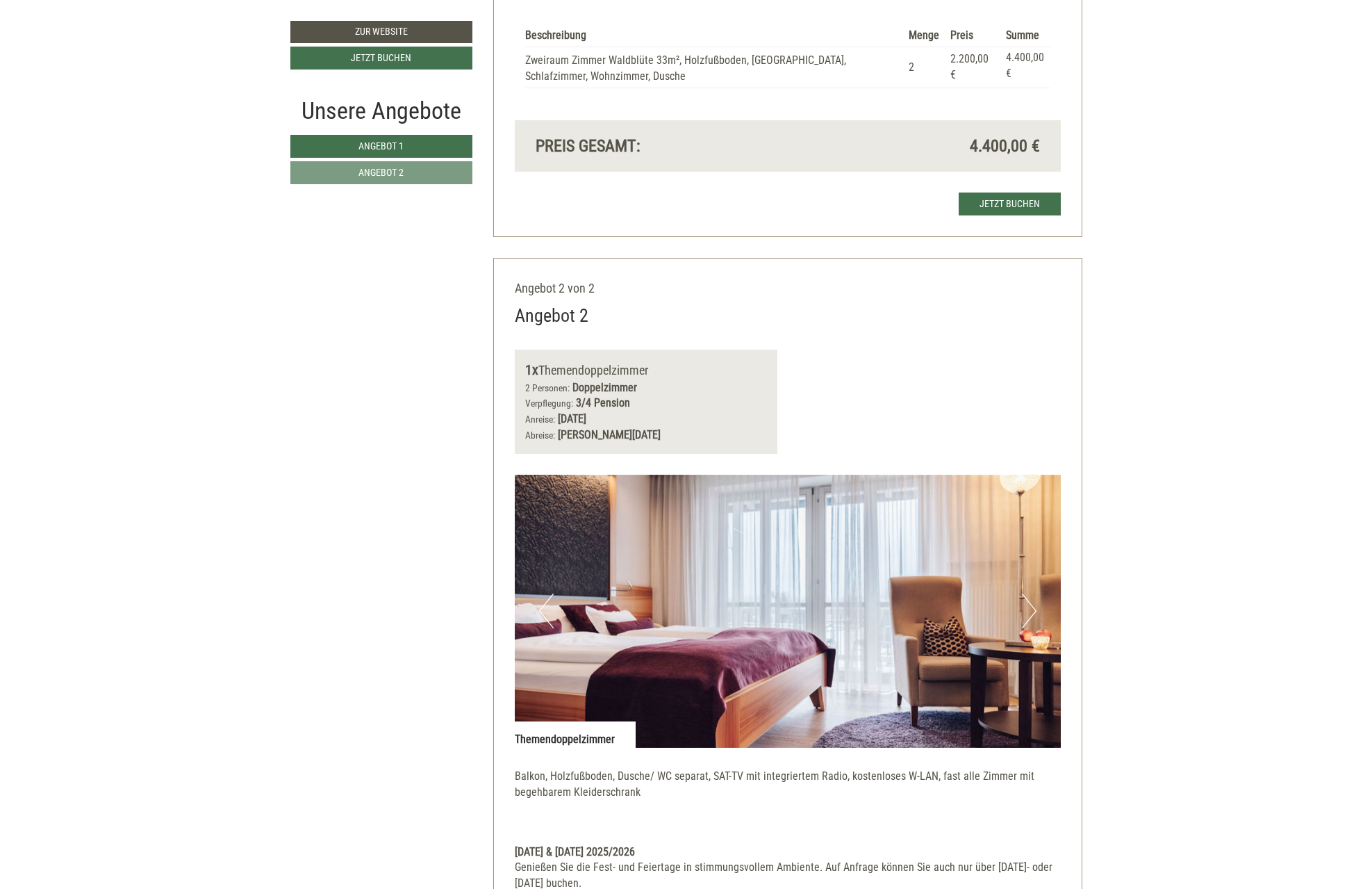
click at [1032, 610] on button "Next" at bounding box center [1029, 611] width 15 height 35
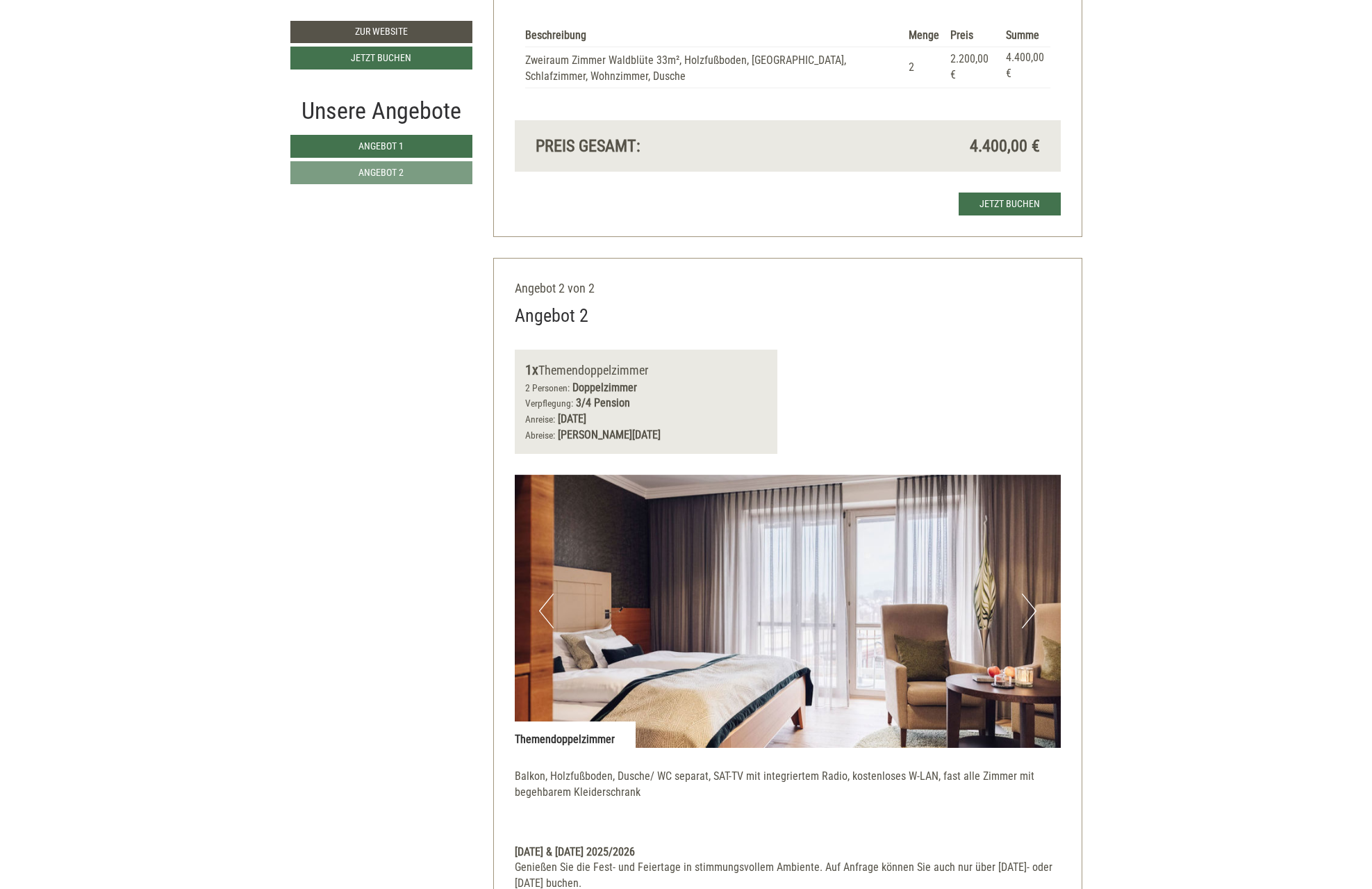
click at [1032, 610] on button "Next" at bounding box center [1029, 611] width 15 height 35
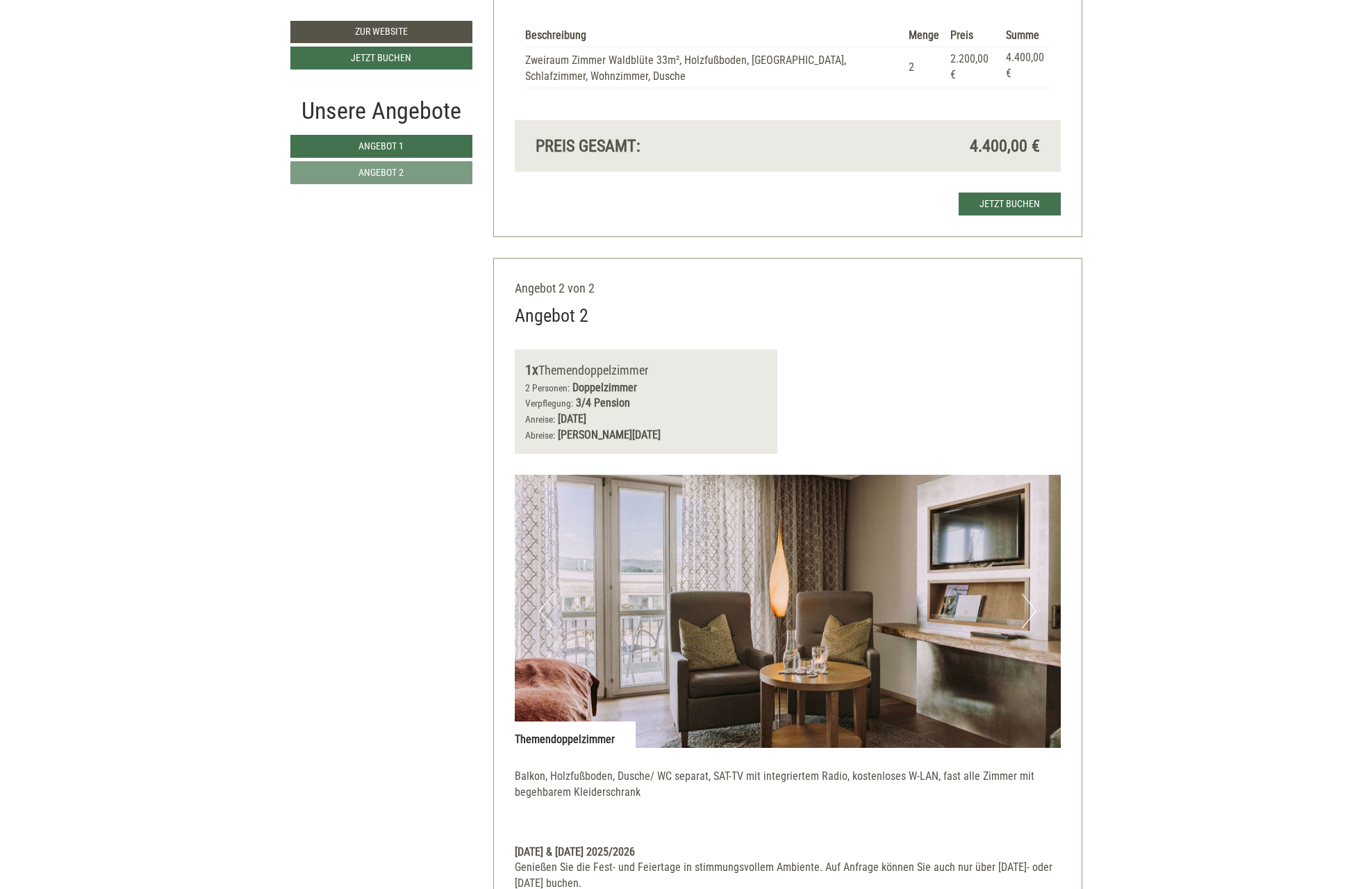
click at [1032, 610] on button "Next" at bounding box center [1029, 611] width 15 height 35
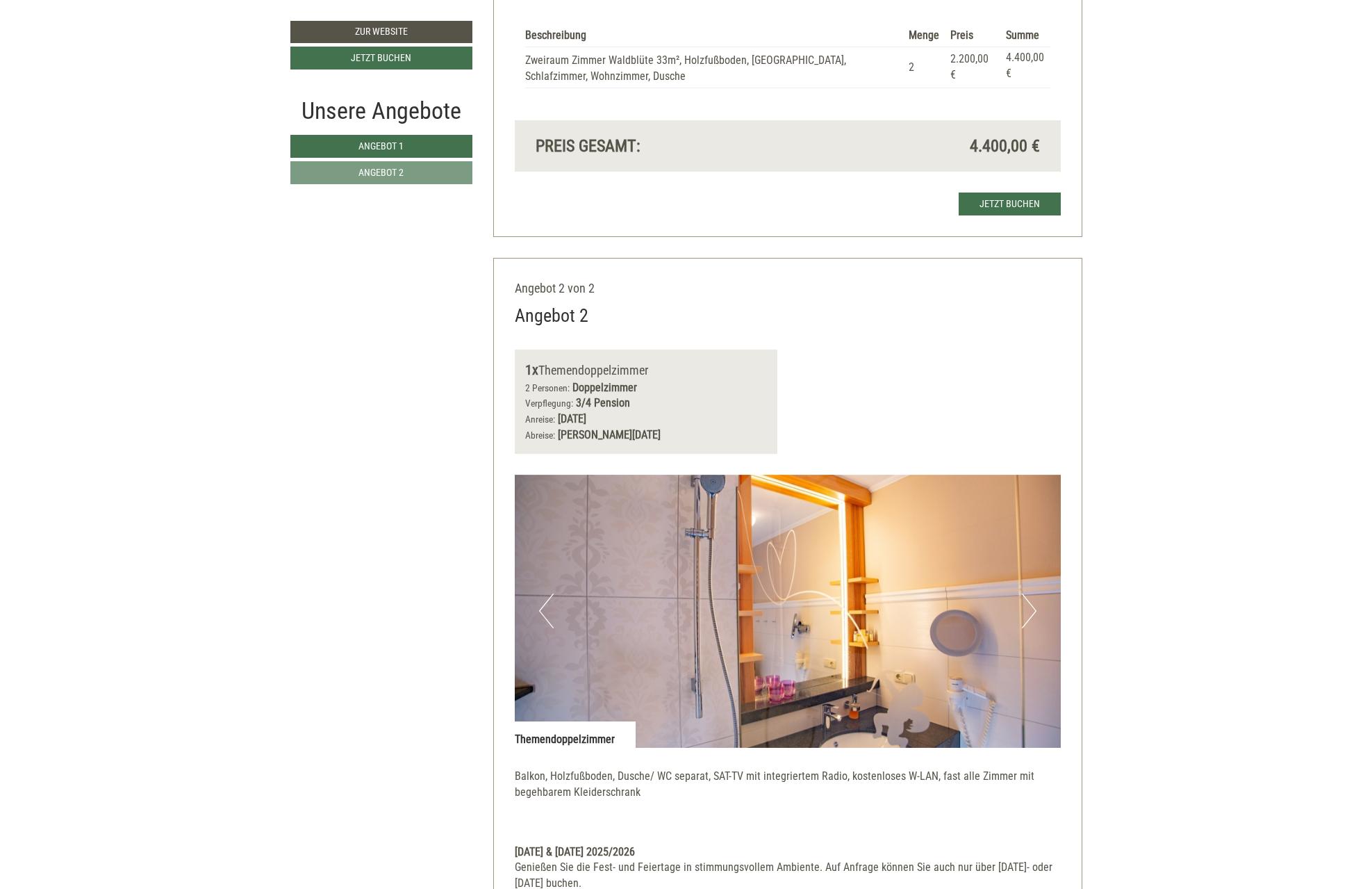
click at [1032, 610] on button "Next" at bounding box center [1029, 611] width 15 height 35
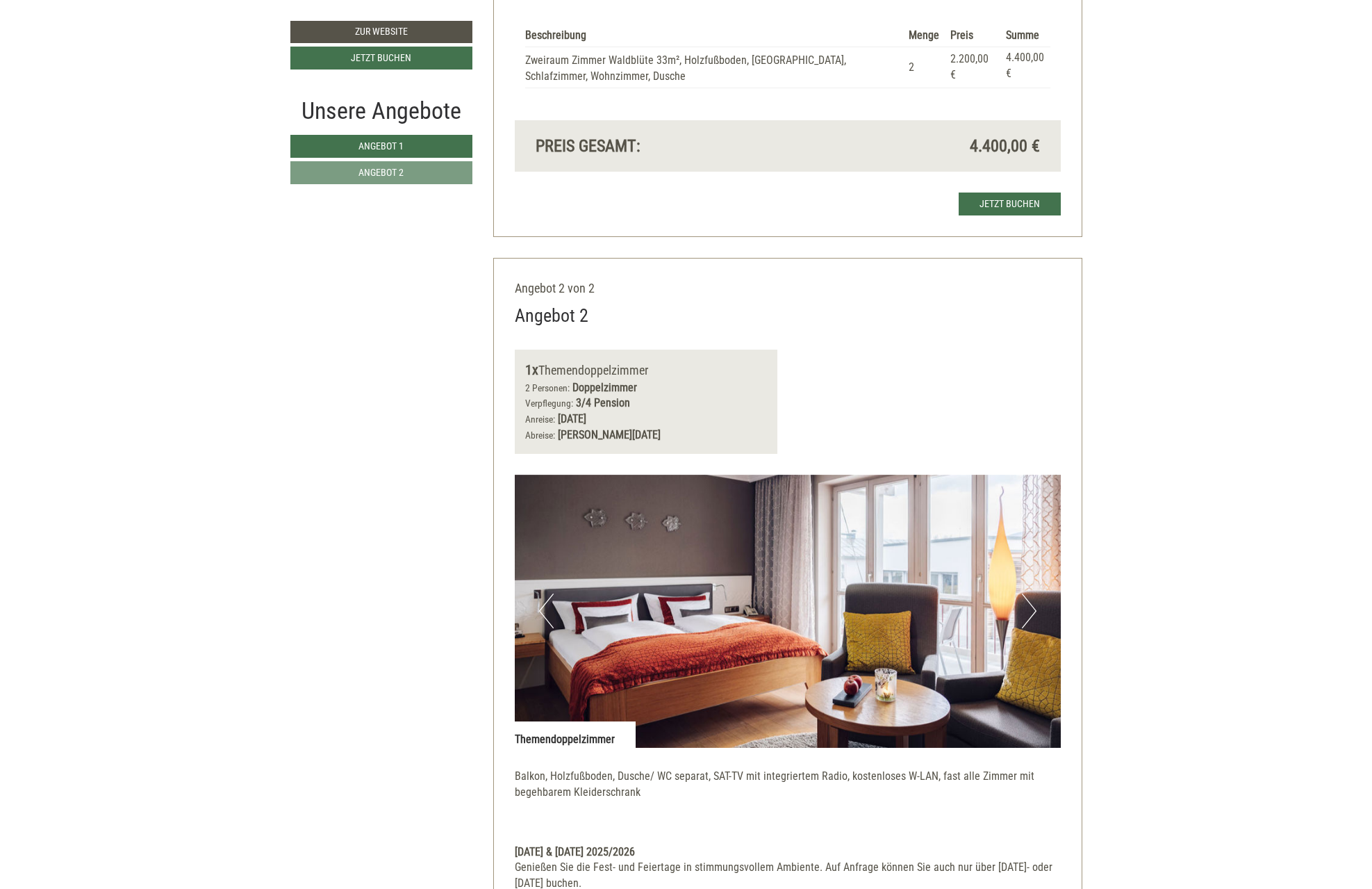
click at [1032, 610] on button "Next" at bounding box center [1029, 611] width 15 height 35
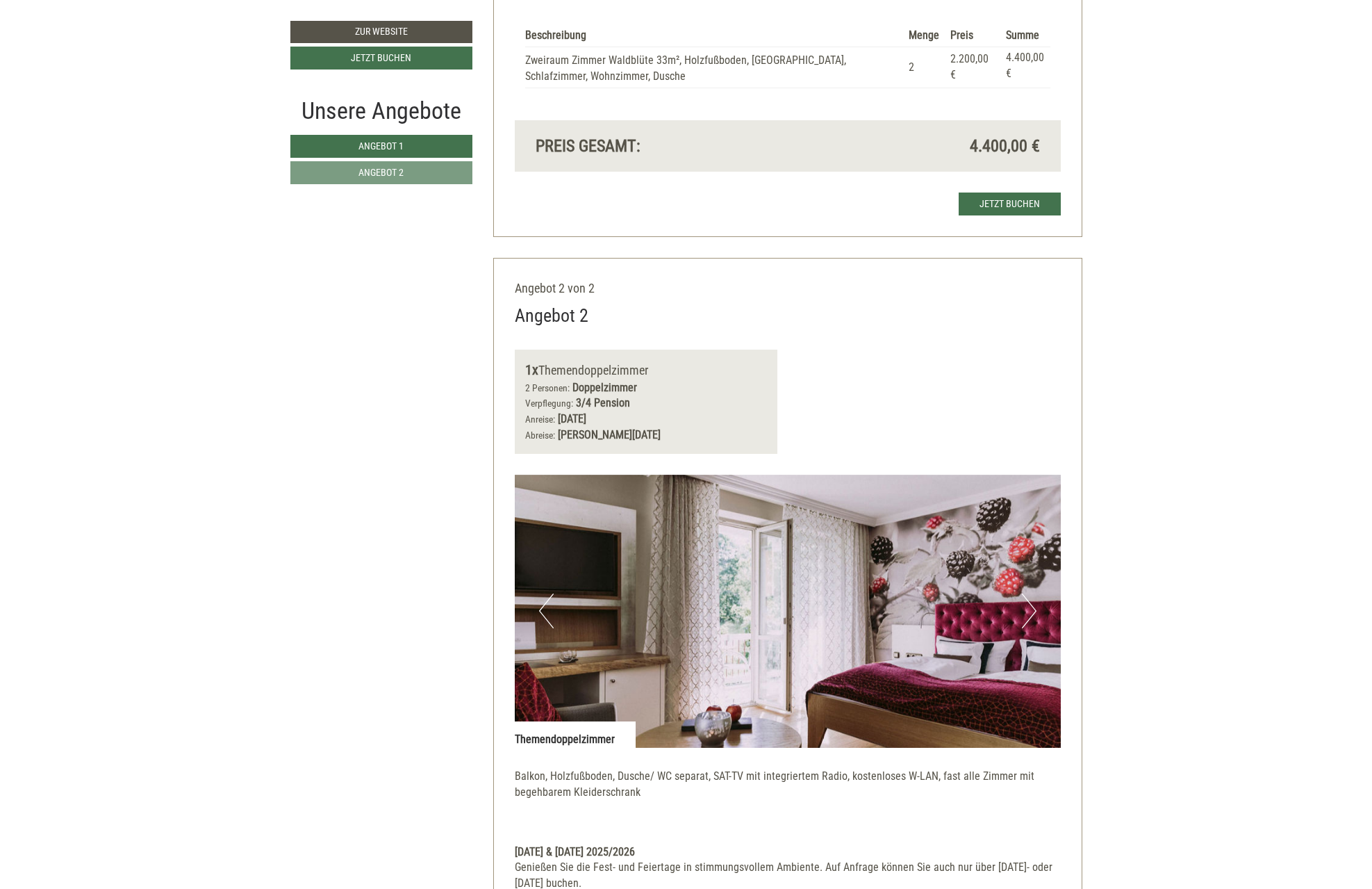
click at [1032, 610] on button "Next" at bounding box center [1029, 611] width 15 height 35
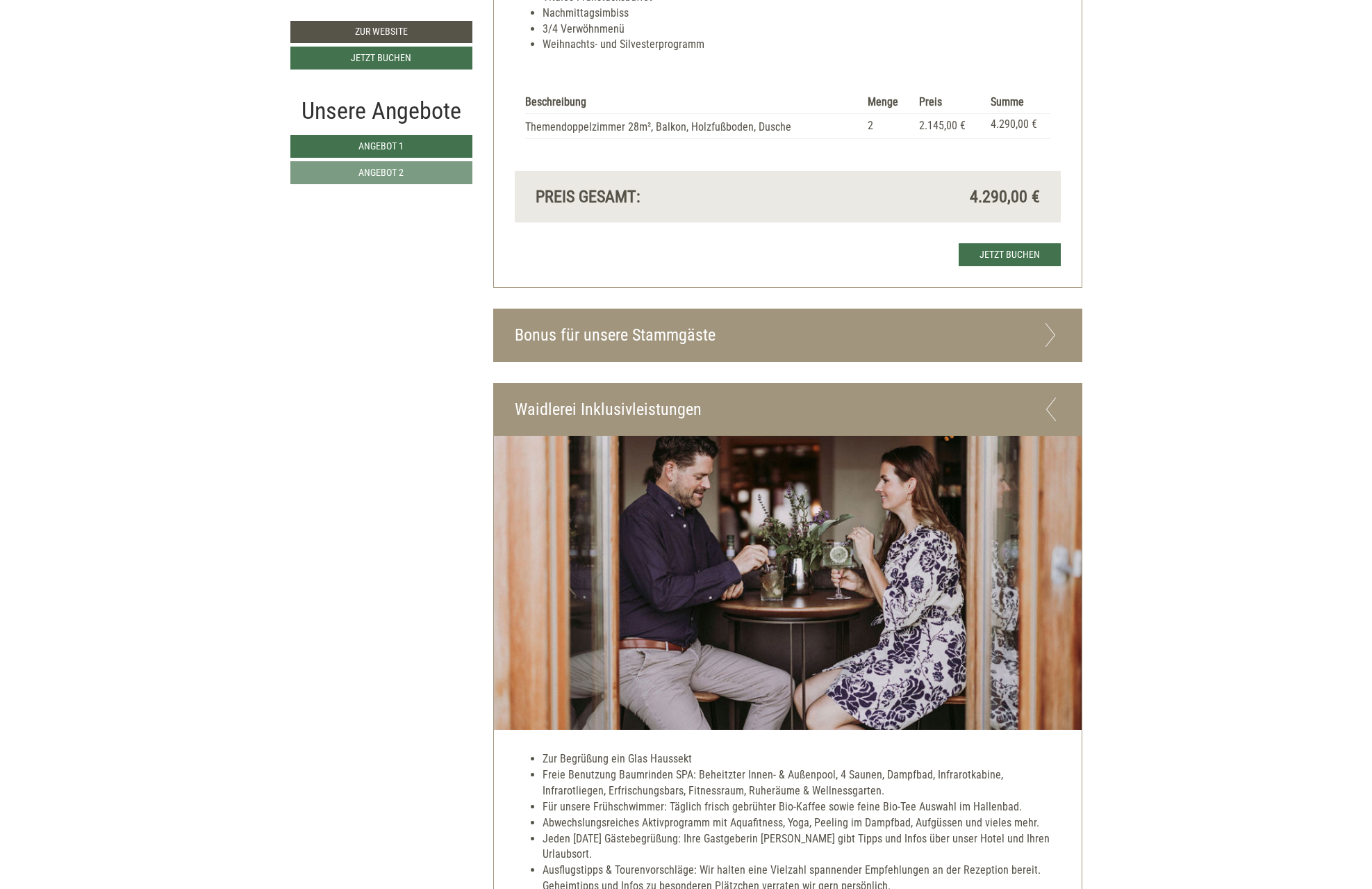
scroll to position [2730, 0]
